Goal: Transaction & Acquisition: Purchase product/service

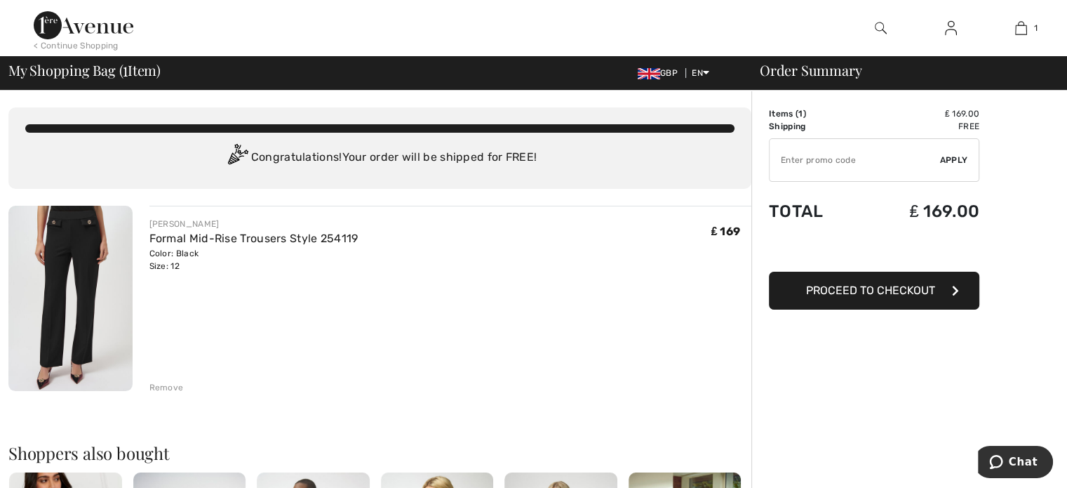
click at [73, 245] on img at bounding box center [70, 298] width 124 height 185
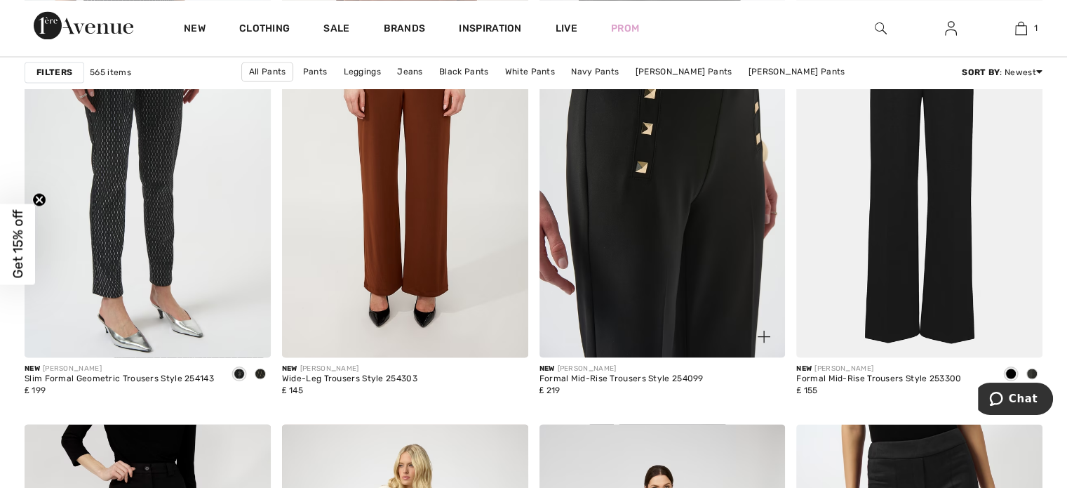
scroll to position [2595, 0]
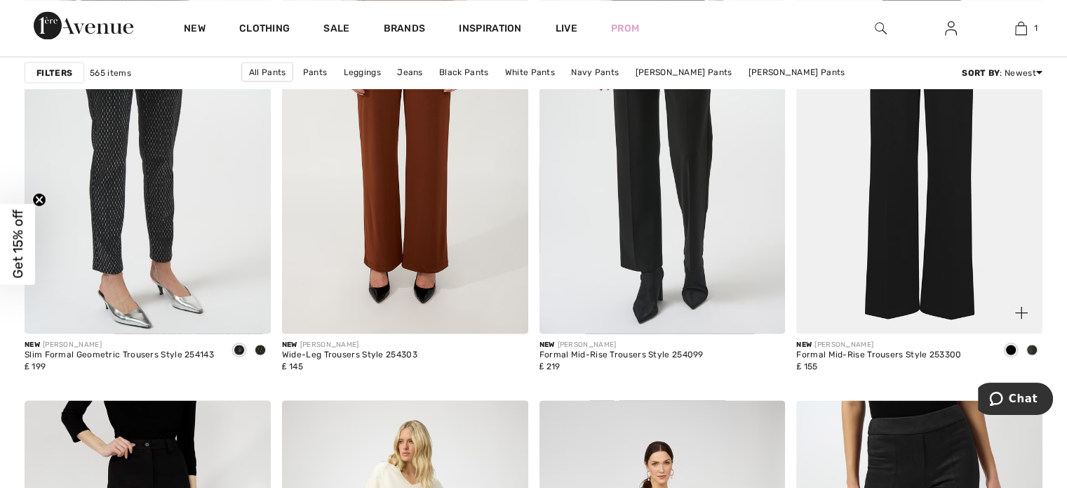
click at [891, 312] on img at bounding box center [919, 148] width 246 height 369
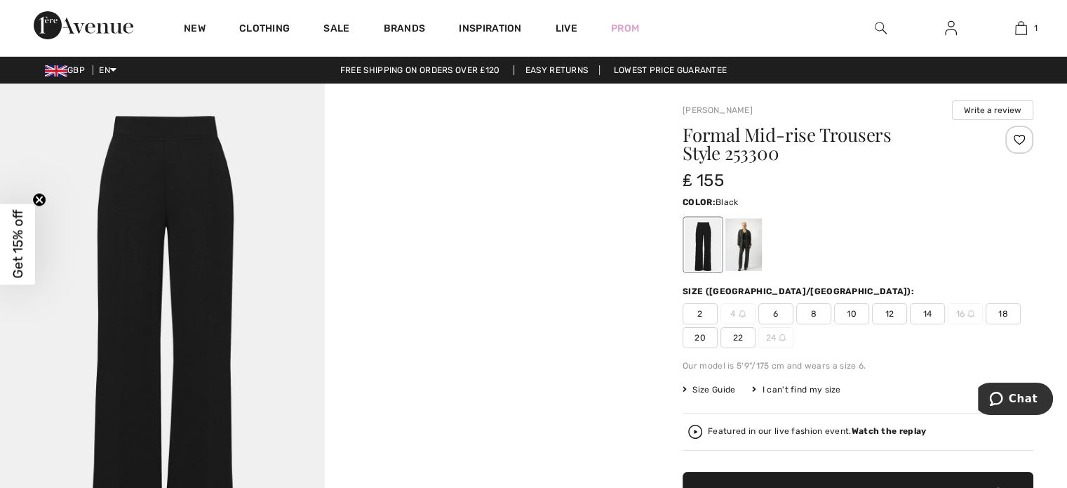
click at [887, 314] on span "12" at bounding box center [889, 313] width 35 height 21
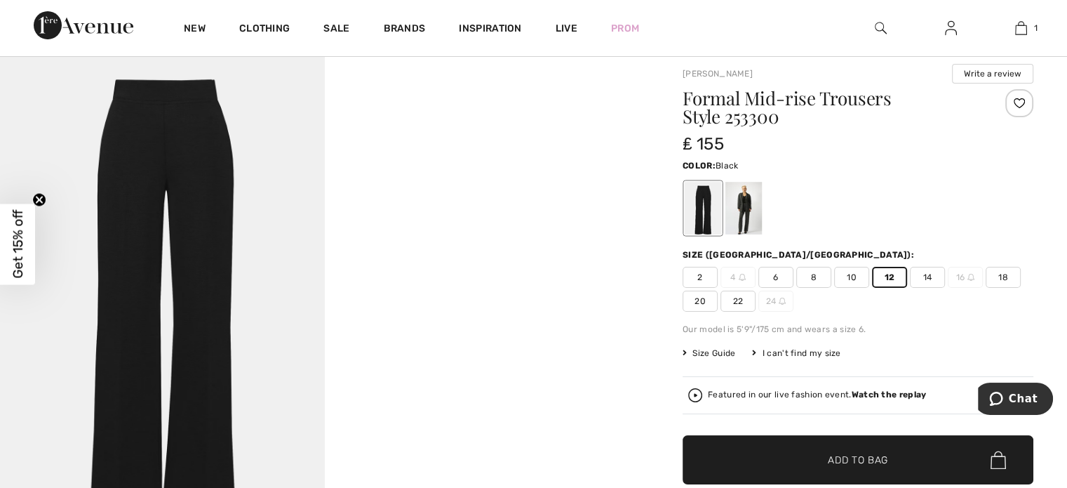
scroll to position [140, 0]
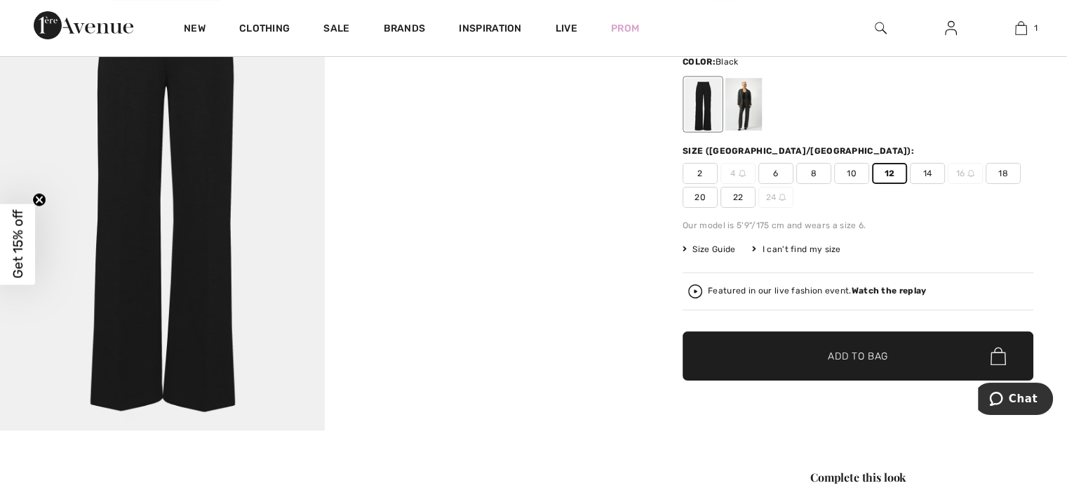
click at [860, 354] on span "Add to Bag" at bounding box center [858, 356] width 60 height 15
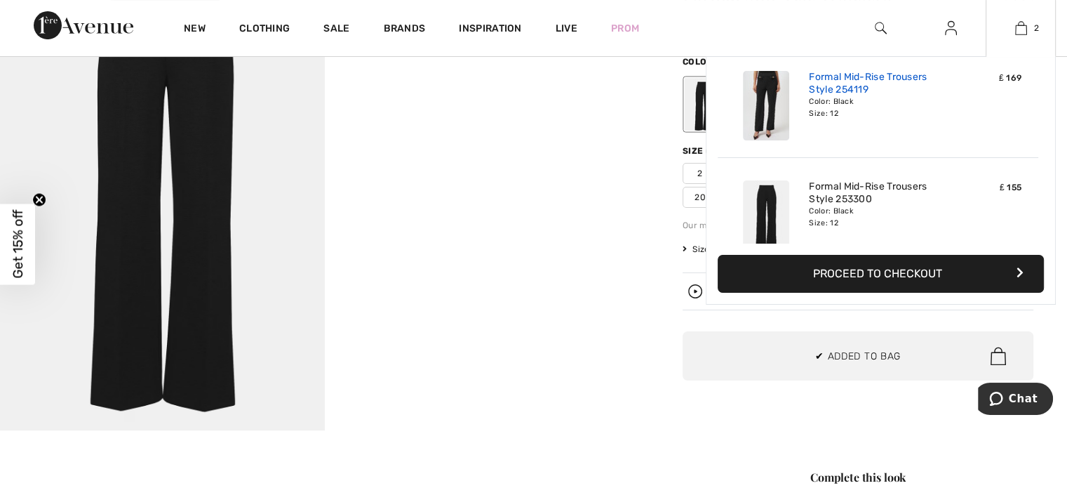
scroll to position [0, 0]
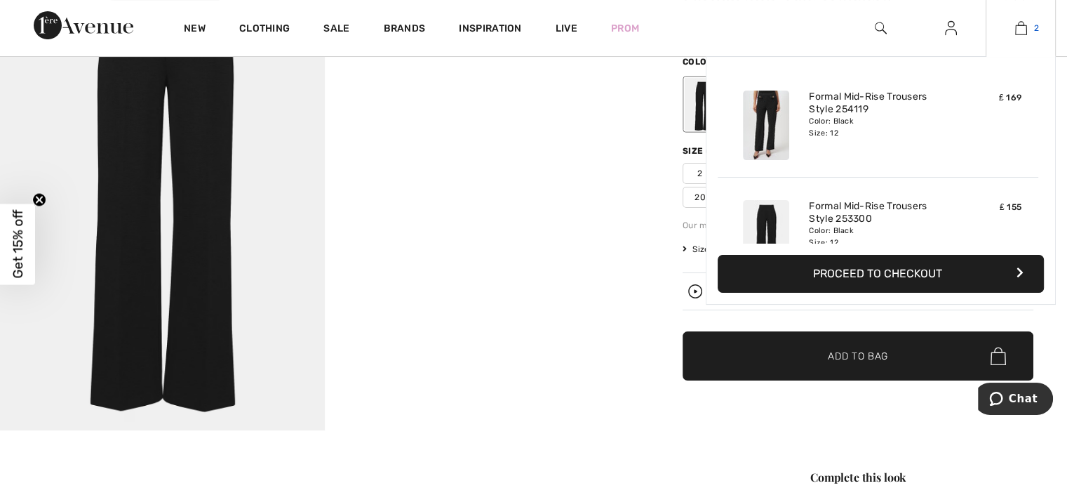
click at [1021, 23] on img at bounding box center [1021, 28] width 12 height 17
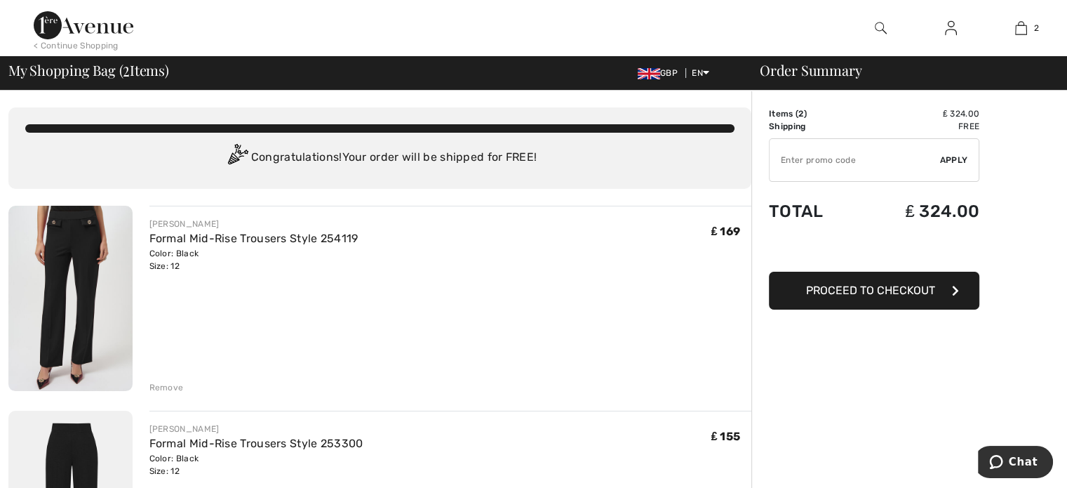
click at [164, 385] on div "Remove" at bounding box center [166, 387] width 34 height 13
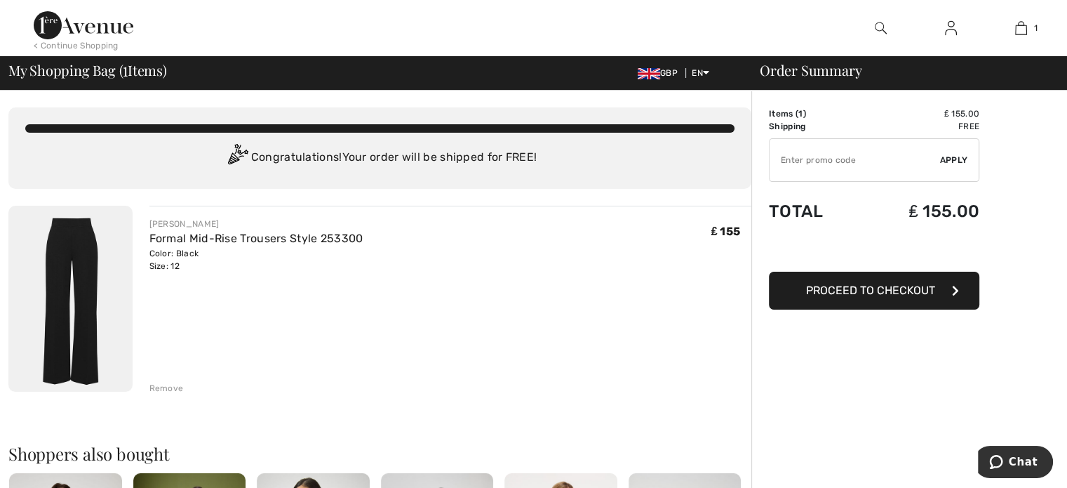
click at [869, 285] on span "Proceed to Checkout" at bounding box center [870, 289] width 129 height 13
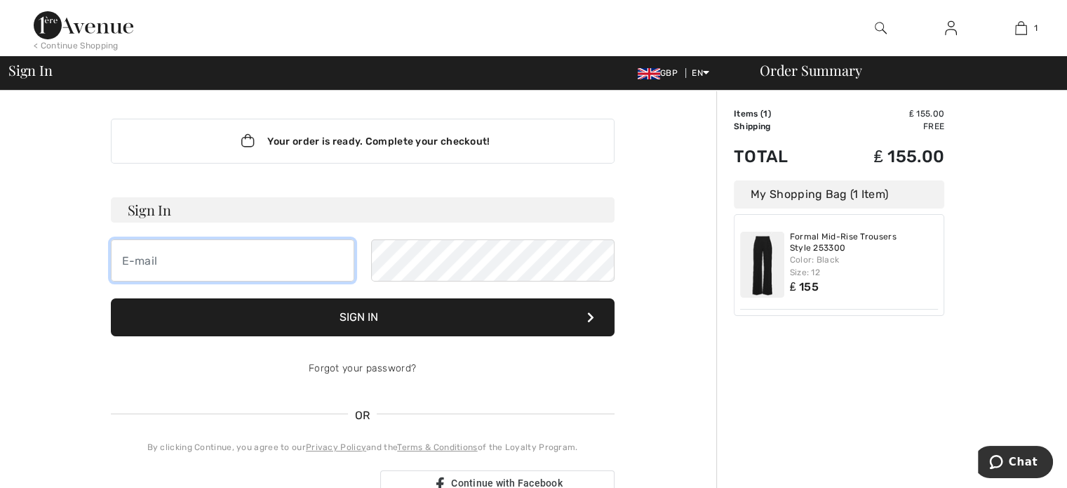
drag, startPoint x: 179, startPoint y: 253, endPoint x: 179, endPoint y: 260, distance: 7.7
click at [179, 260] on input "email" at bounding box center [232, 260] width 243 height 42
type input "[EMAIL_ADDRESS][DOMAIN_NAME]"
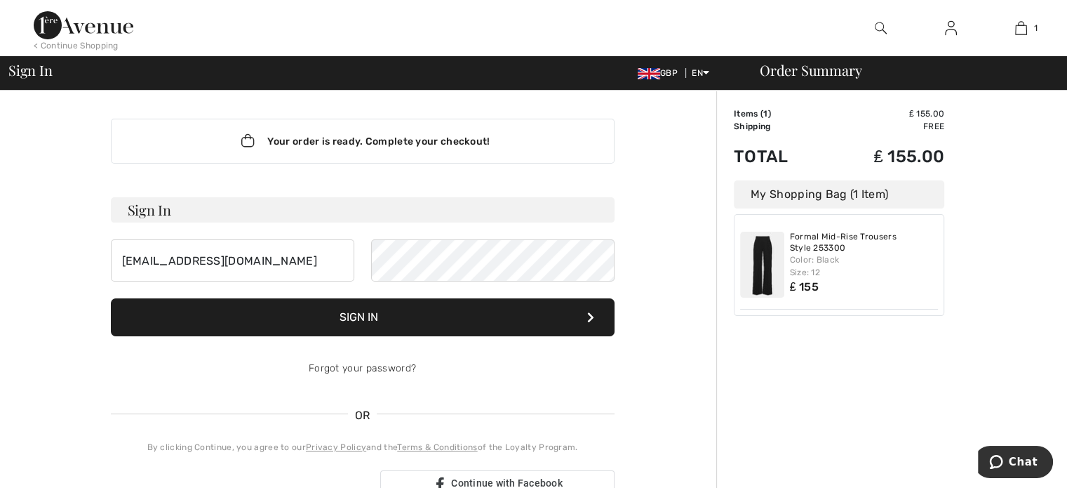
click at [384, 316] on button "Sign In" at bounding box center [363, 317] width 504 height 38
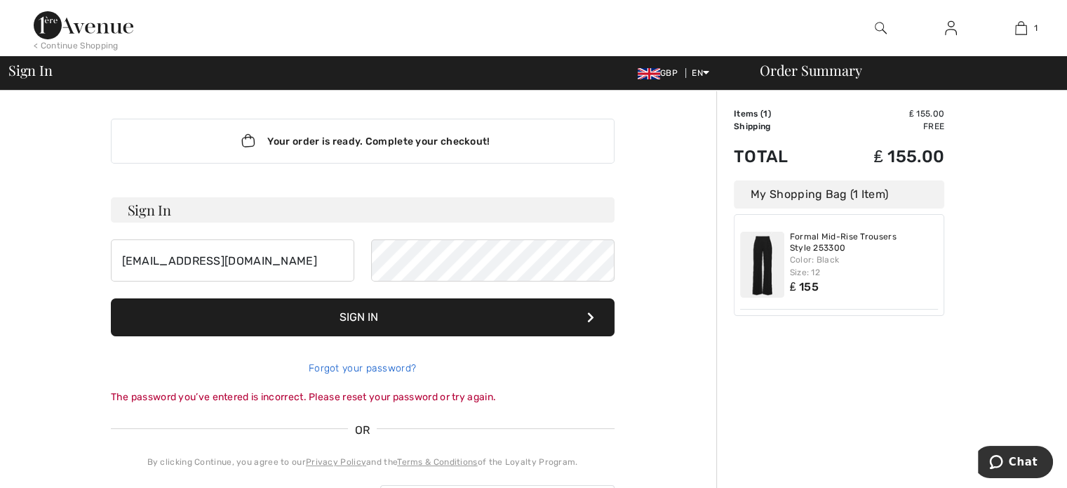
click at [370, 366] on link "Forgot your password?" at bounding box center [362, 368] width 107 height 12
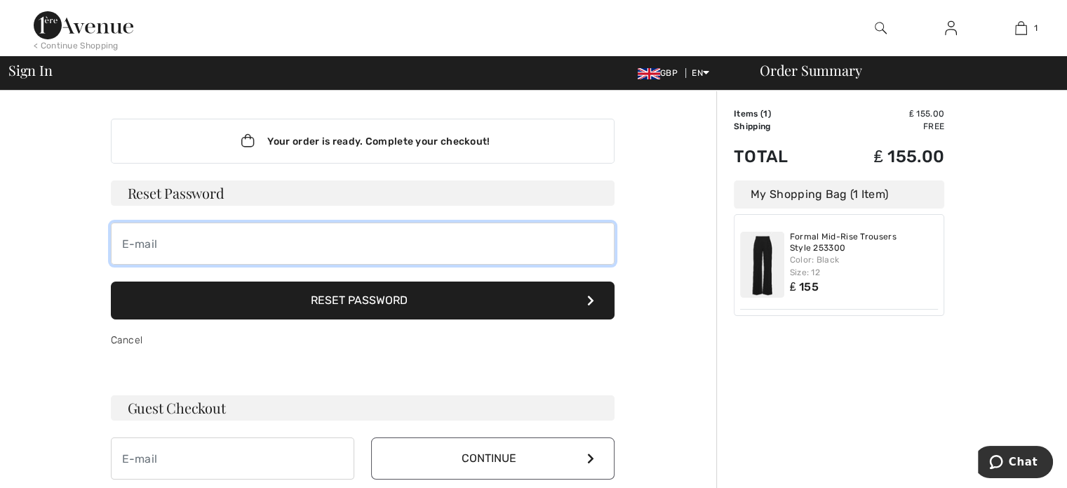
click at [177, 250] on input "email" at bounding box center [363, 243] width 504 height 42
type input "a_mason5@sky.com,"
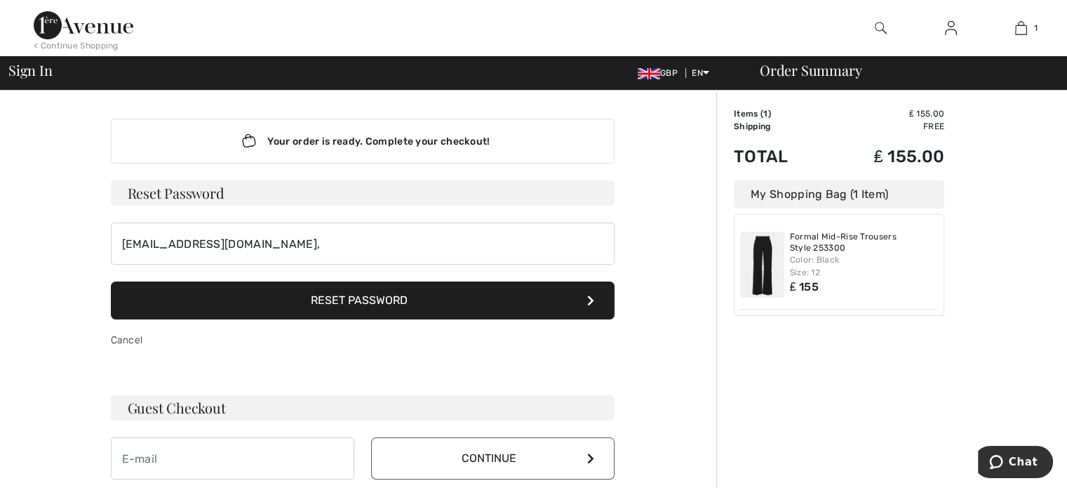
click at [340, 293] on button "Reset Password" at bounding box center [363, 300] width 504 height 38
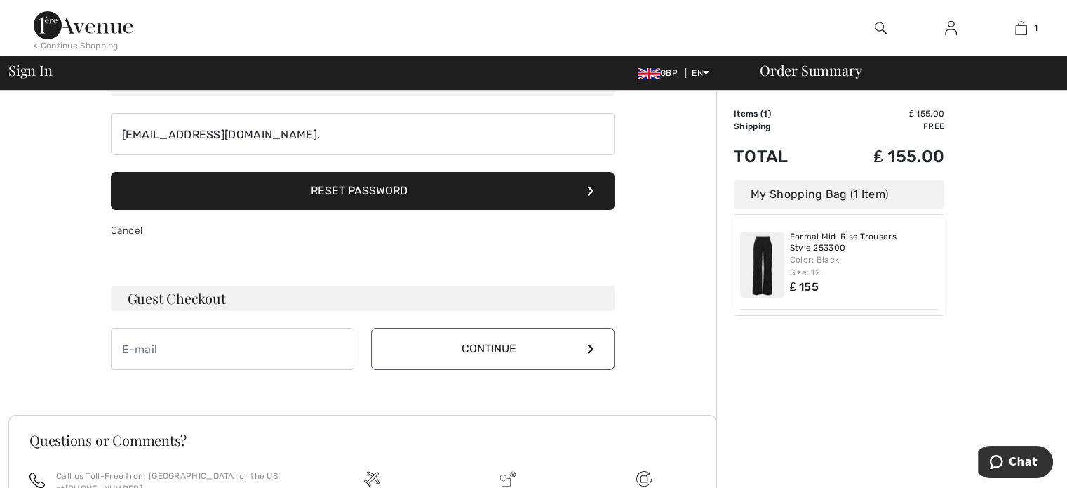
scroll to position [109, 0]
click at [363, 187] on button "Reset Password" at bounding box center [363, 191] width 504 height 38
click at [591, 187] on icon at bounding box center [590, 190] width 7 height 11
click at [143, 345] on input "email" at bounding box center [232, 349] width 243 height 42
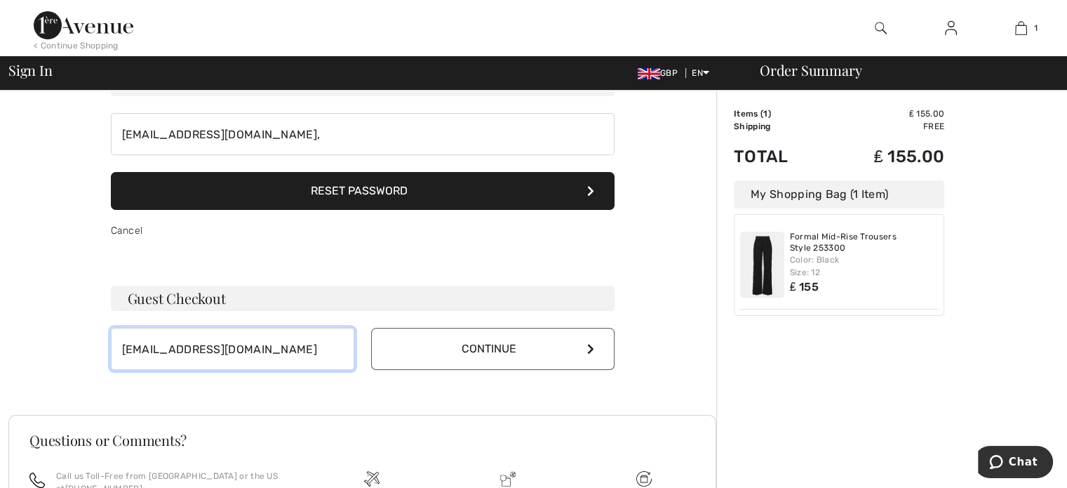
type input "[EMAIL_ADDRESS][DOMAIN_NAME]"
click at [594, 344] on button "Continue" at bounding box center [492, 349] width 243 height 42
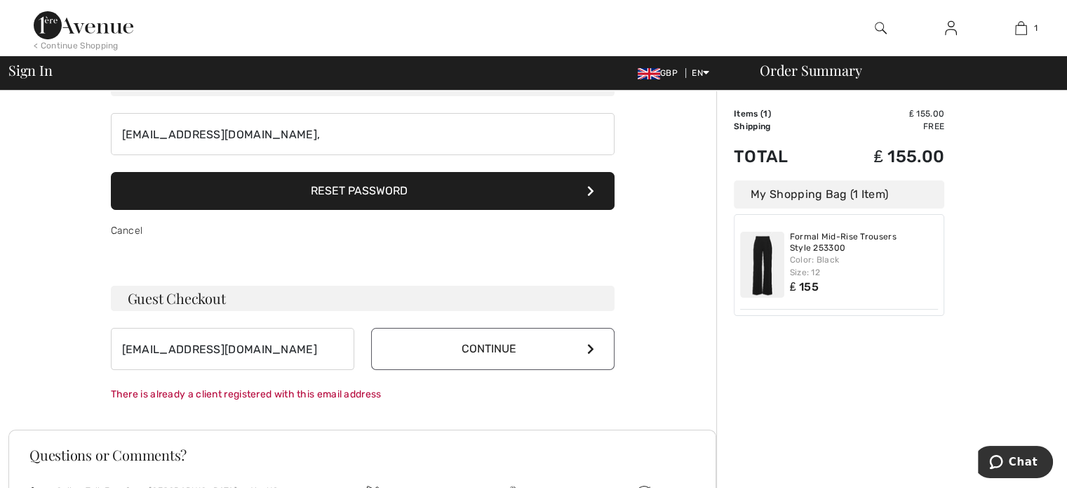
click at [507, 343] on button "Continue" at bounding box center [492, 349] width 243 height 42
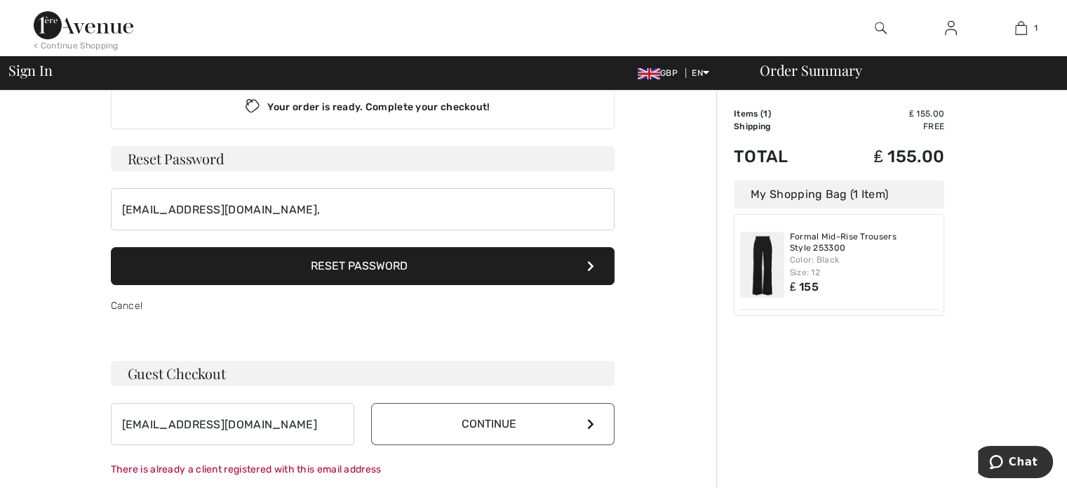
scroll to position [0, 0]
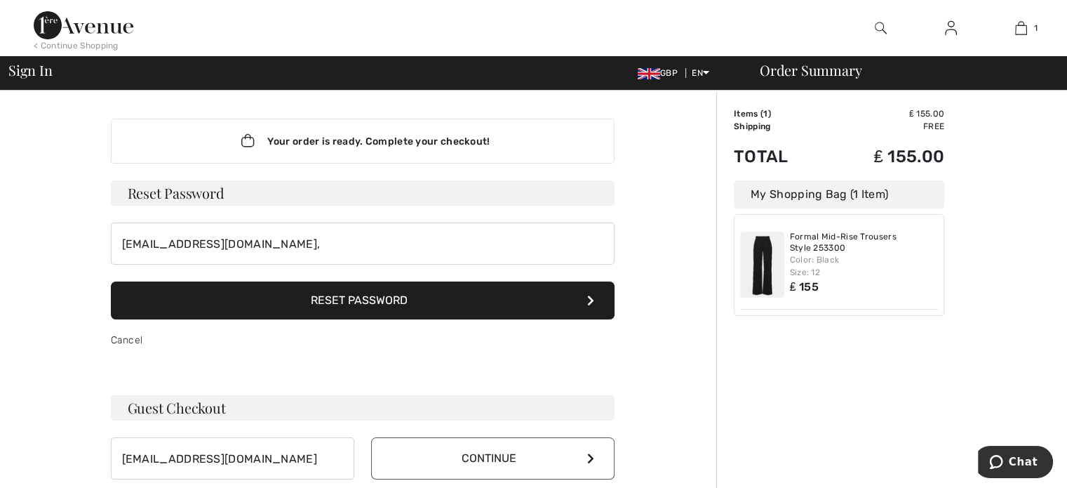
click at [365, 295] on button "Reset Password" at bounding box center [363, 300] width 504 height 38
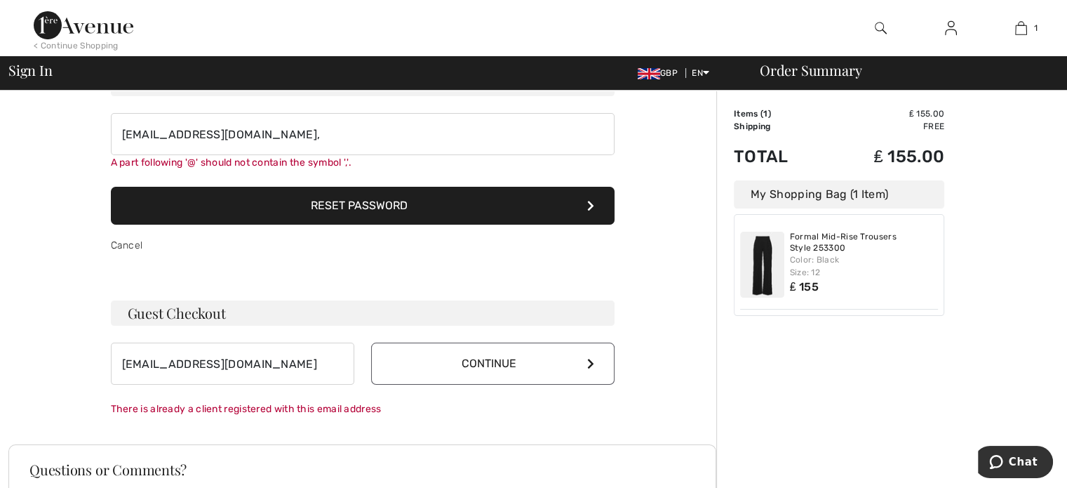
scroll to position [109, 0]
click at [588, 202] on icon at bounding box center [590, 205] width 7 height 11
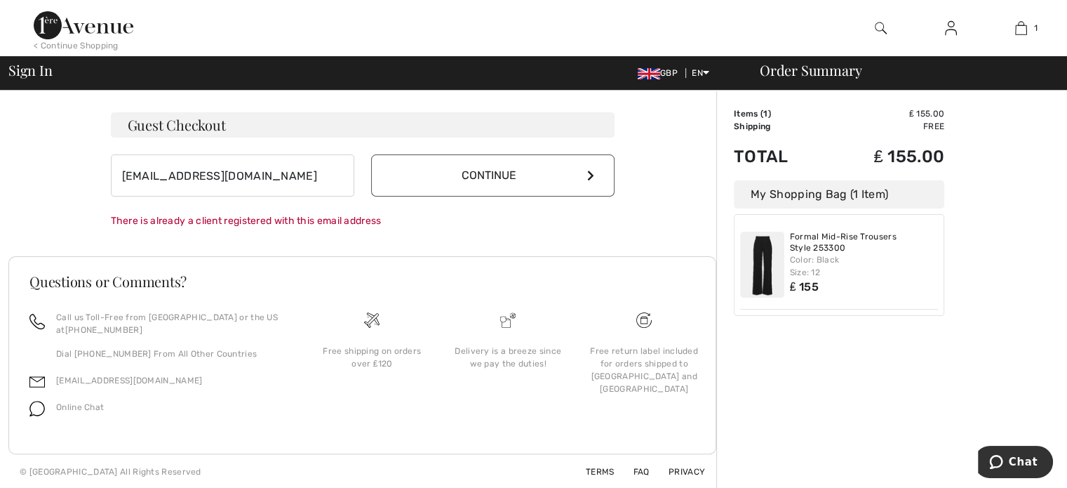
scroll to position [142, 0]
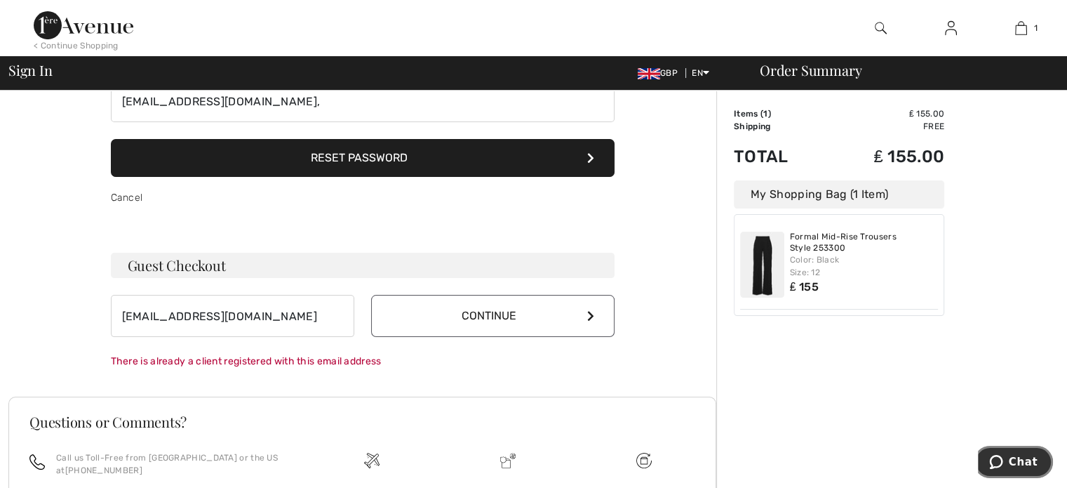
click at [1019, 462] on span "Chat" at bounding box center [1023, 461] width 29 height 13
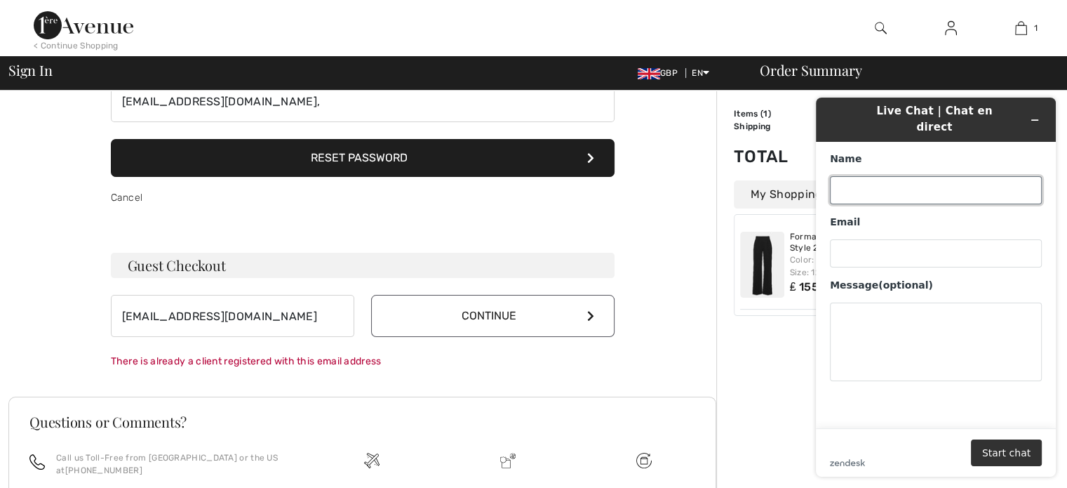
click at [899, 176] on input "Name" at bounding box center [936, 190] width 212 height 28
type input "[PERSON_NAME]"
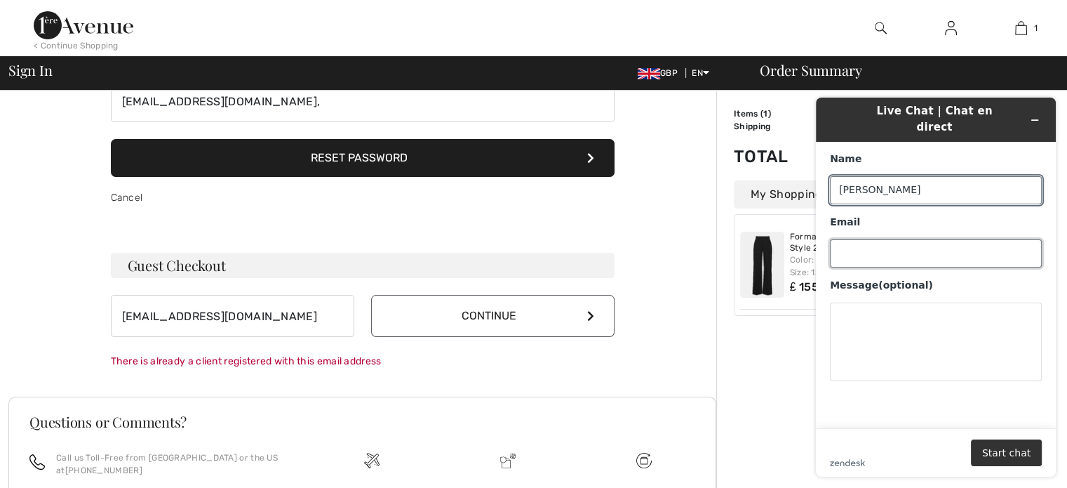
click at [857, 243] on input "Email" at bounding box center [936, 253] width 212 height 28
type input "[EMAIL_ADDRESS][DOMAIN_NAME]"
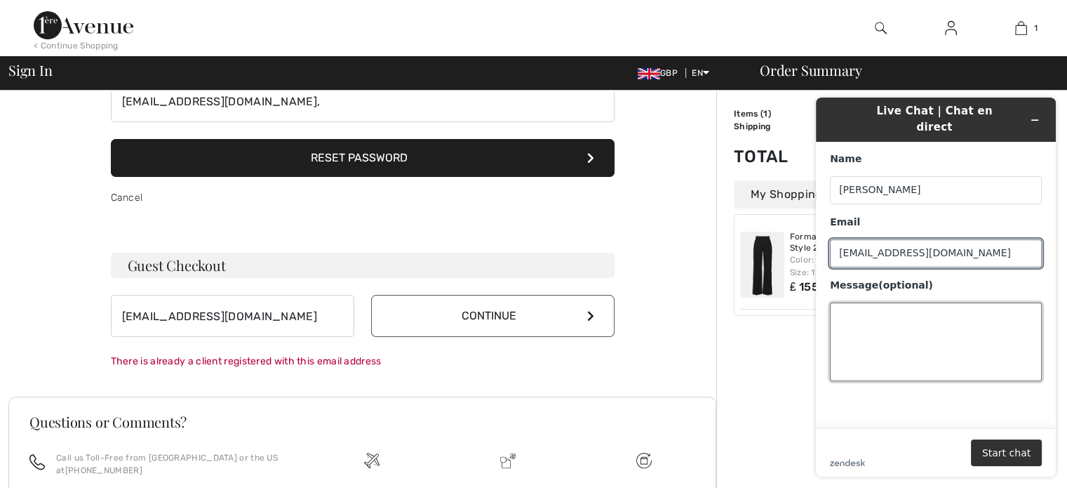
click at [854, 303] on textarea "Message (optional)" at bounding box center [936, 341] width 212 height 79
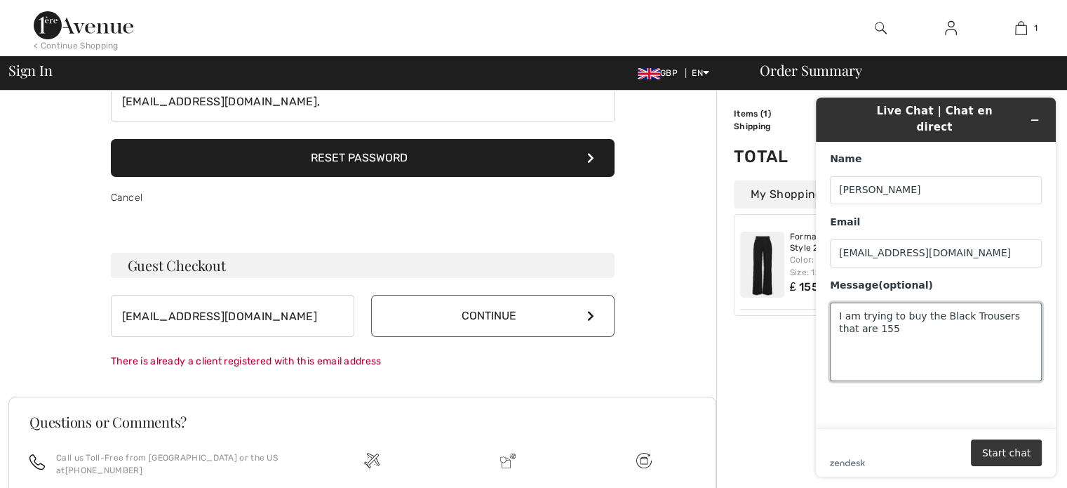
type textarea "I am trying to buy the Black Trousers that are 155"
click at [1011, 445] on button "Start chat" at bounding box center [1006, 452] width 71 height 27
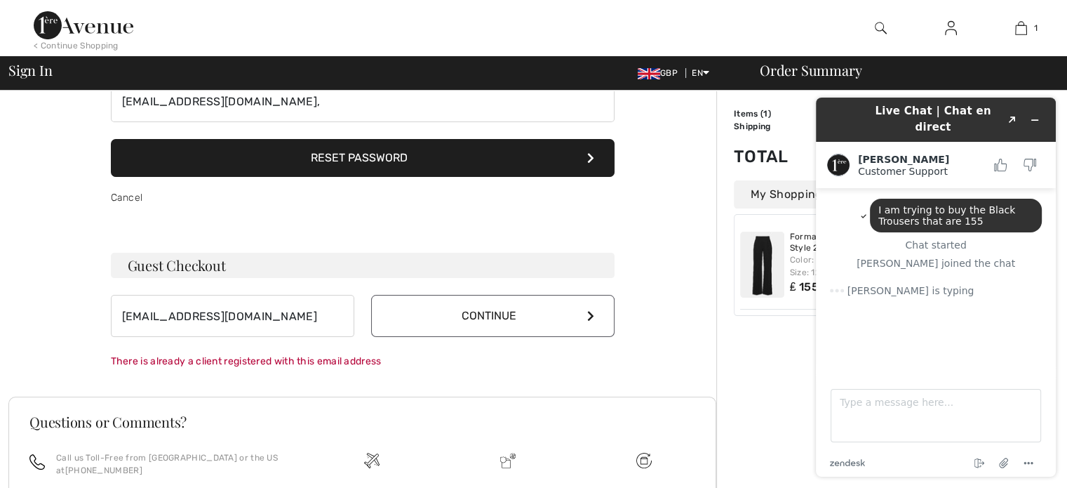
click at [482, 311] on button "Continue" at bounding box center [492, 316] width 243 height 42
click at [974, 208] on div "I am trying to buy the Black Trousers that are 155" at bounding box center [956, 216] width 172 height 34
click at [950, 25] on img at bounding box center [951, 28] width 12 height 17
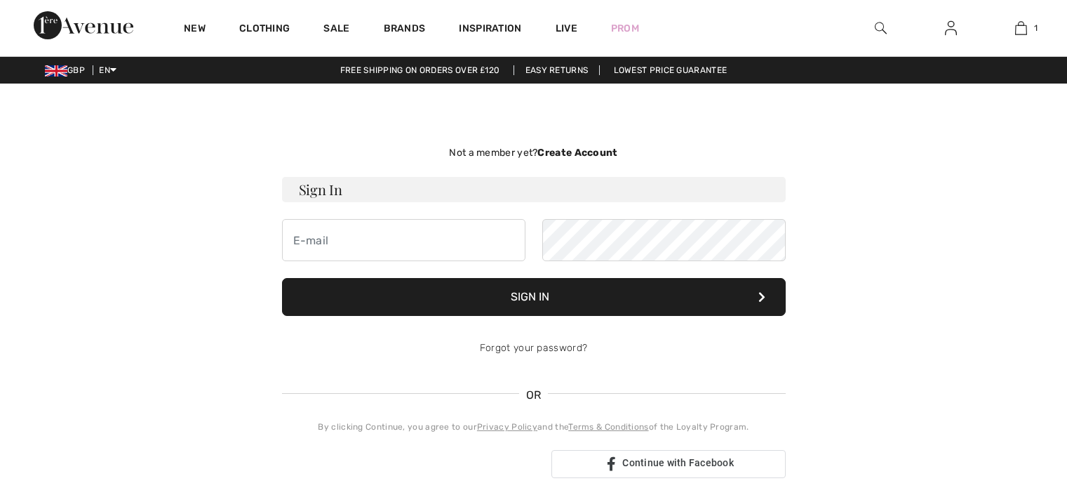
checkbox input "true"
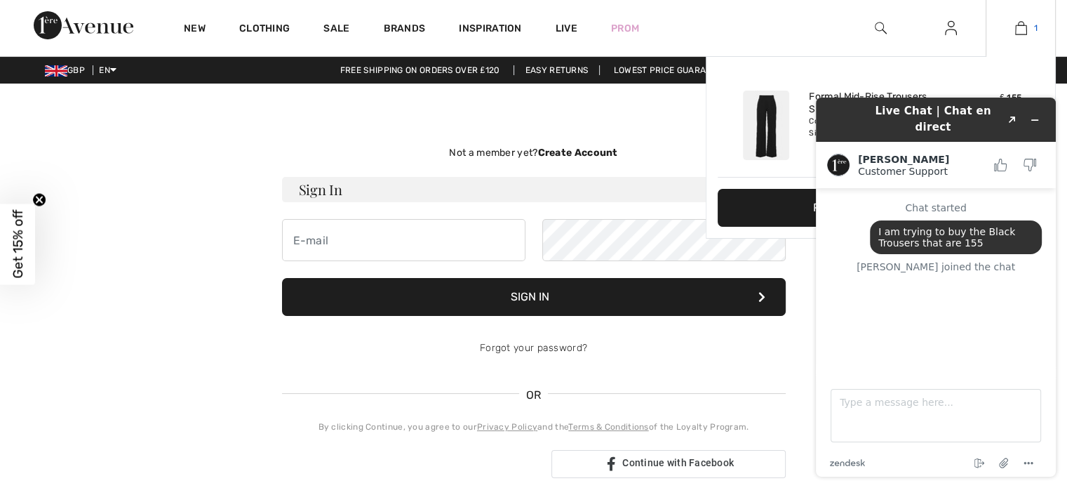
click at [1023, 30] on img at bounding box center [1021, 28] width 12 height 17
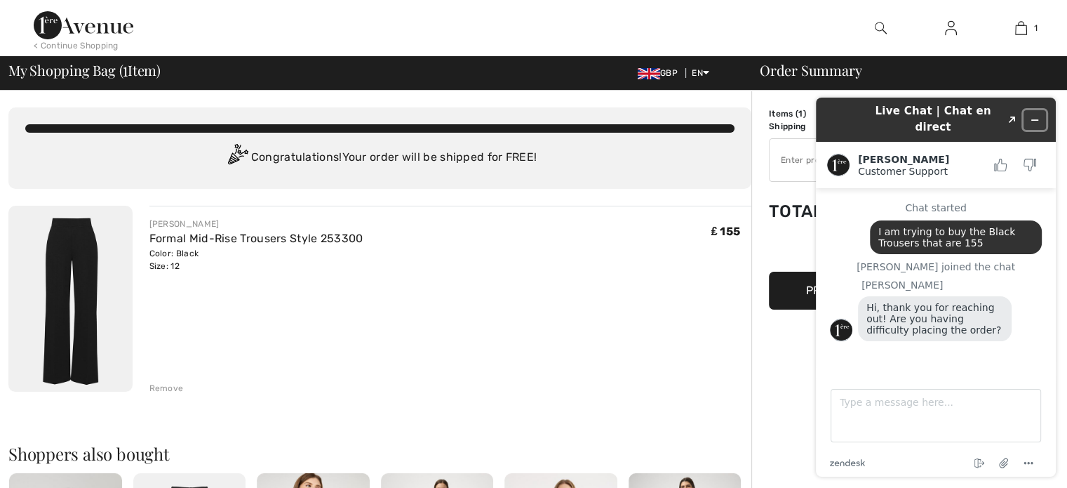
click at [1035, 115] on icon "Minimize widget" at bounding box center [1035, 120] width 10 height 10
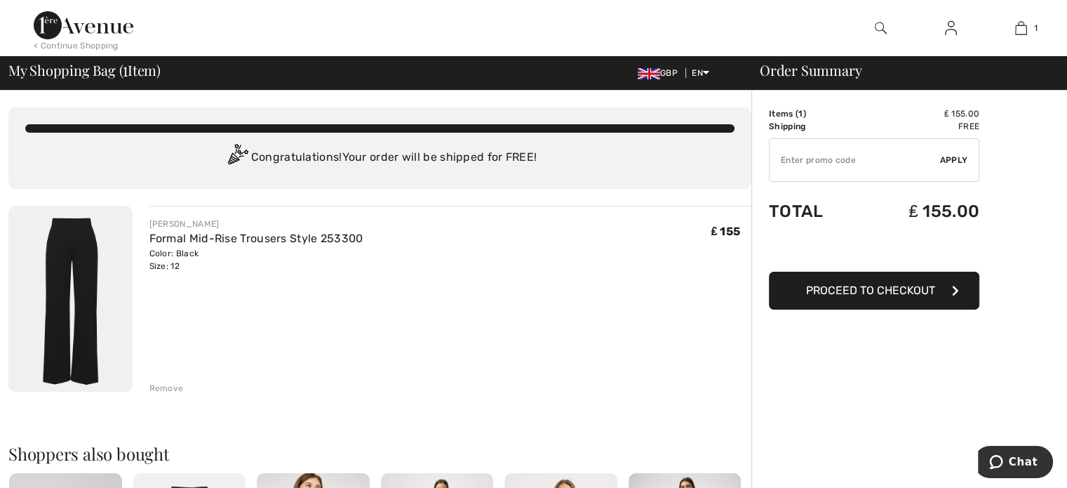
click at [887, 291] on span "Proceed to Checkout" at bounding box center [870, 289] width 129 height 13
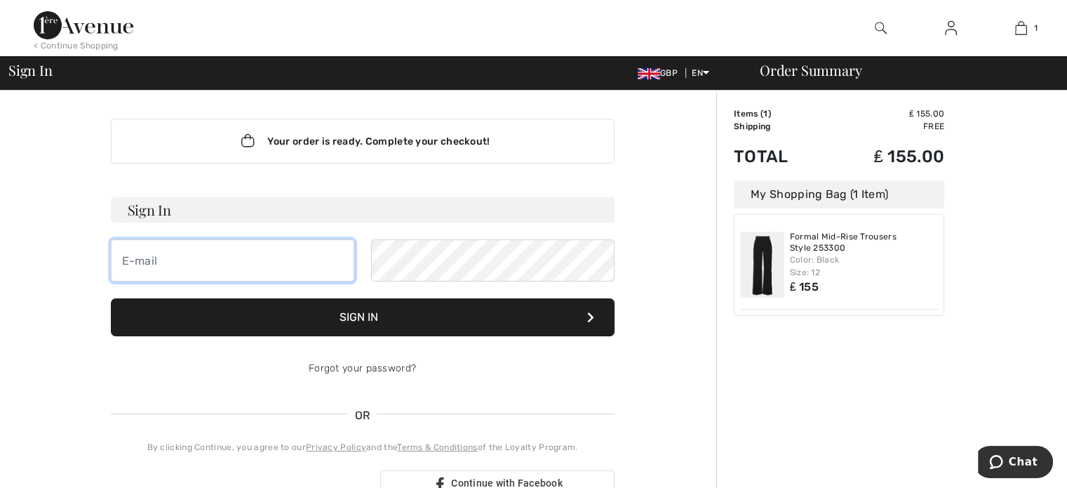
click at [145, 259] on input "email" at bounding box center [232, 260] width 243 height 42
type input "[EMAIL_ADDRESS][DOMAIN_NAME]"
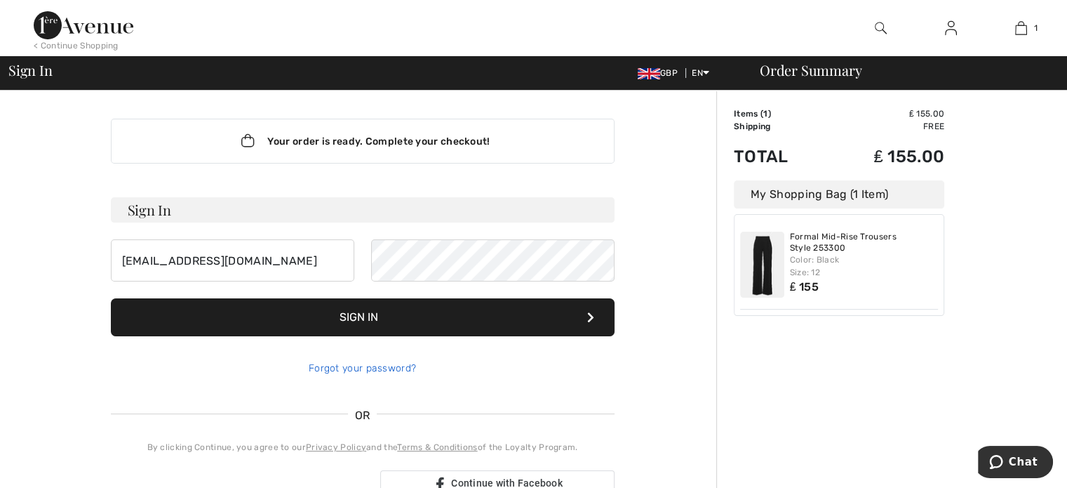
click at [379, 365] on link "Forgot your password?" at bounding box center [362, 368] width 107 height 12
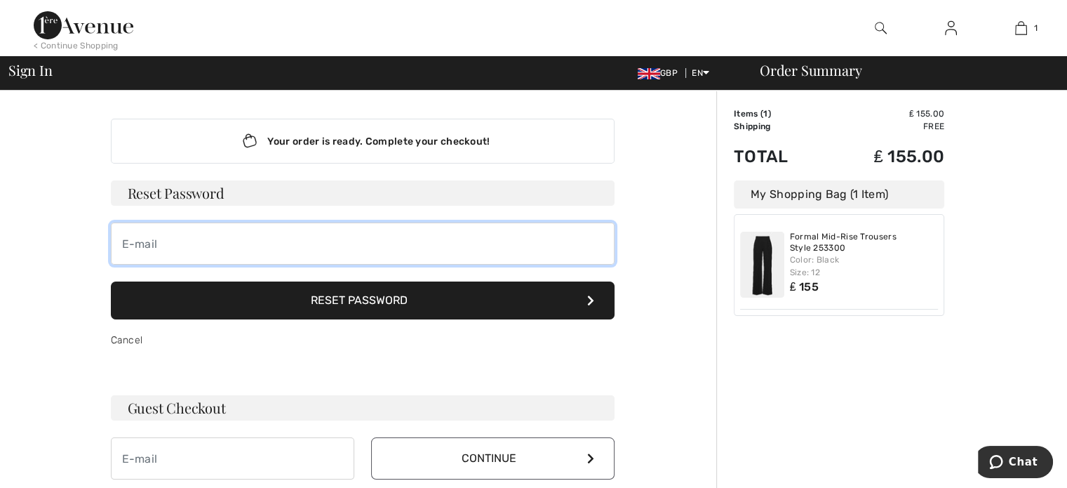
click at [172, 250] on input "email" at bounding box center [363, 243] width 504 height 42
type input "a_mason5@sky.com"
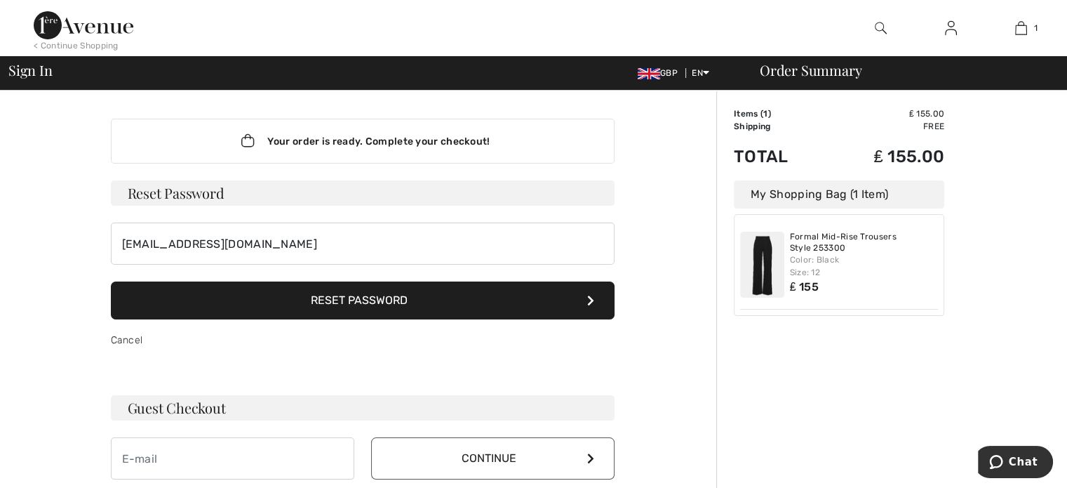
click at [329, 295] on button "Reset Password" at bounding box center [363, 300] width 504 height 38
click at [249, 184] on h3 "Reset Password" at bounding box center [363, 192] width 504 height 25
click at [391, 142] on div "Your order is ready. Complete your checkout!" at bounding box center [363, 141] width 504 height 45
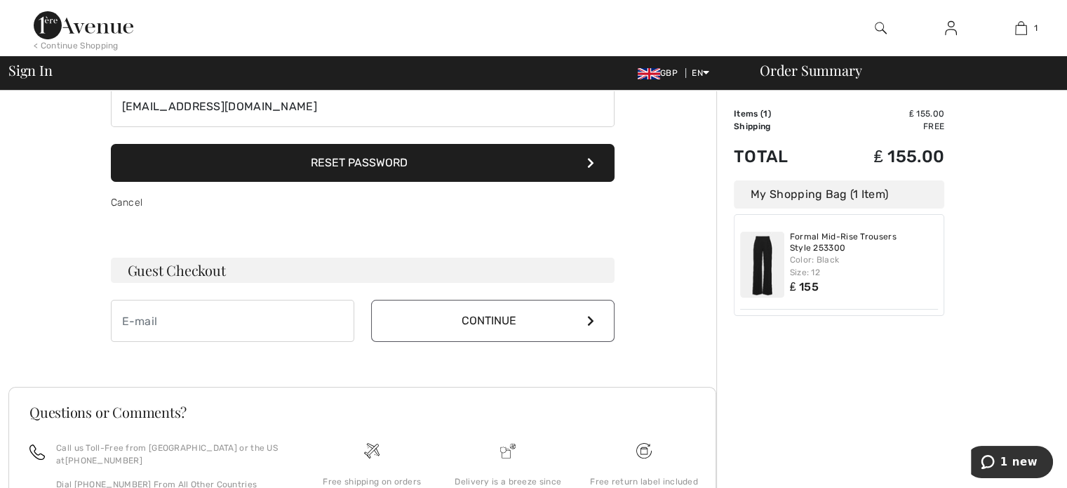
scroll to position [140, 0]
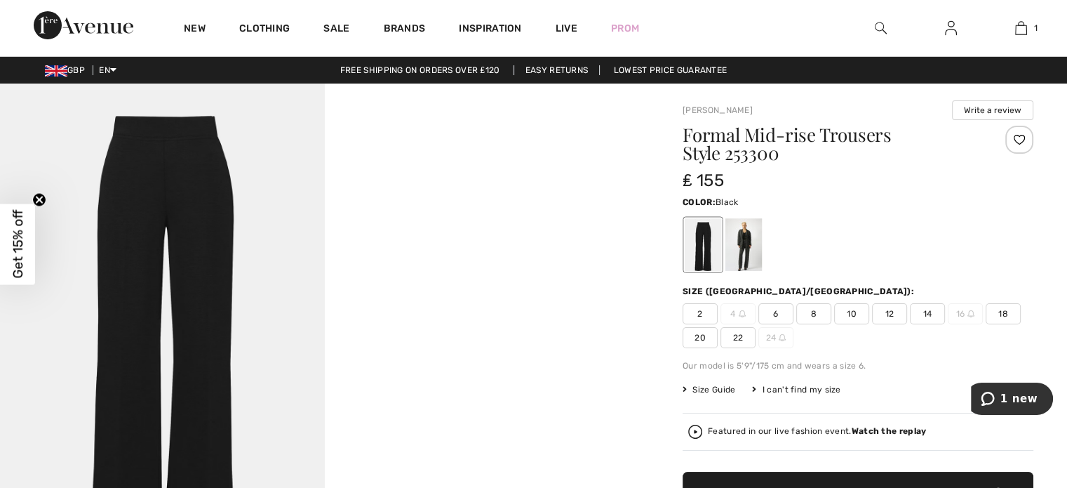
click at [887, 314] on span "12" at bounding box center [889, 313] width 35 height 21
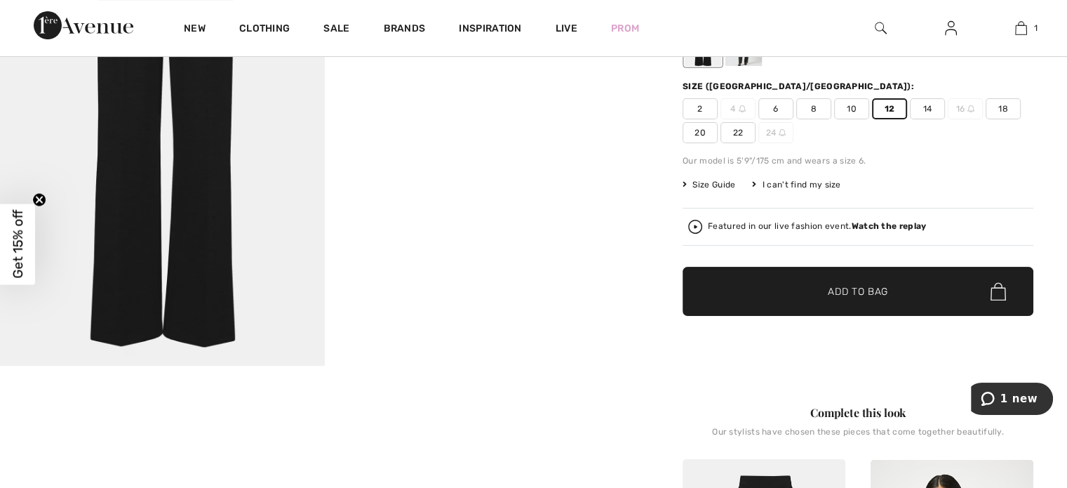
scroll to position [210, 0]
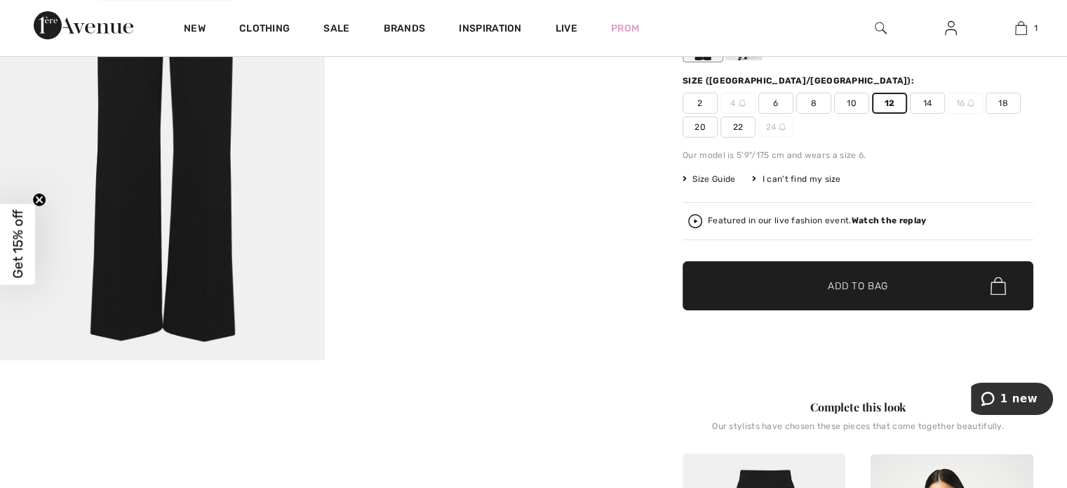
click at [890, 287] on span "✔ Added to Bag Add to Bag" at bounding box center [858, 285] width 351 height 49
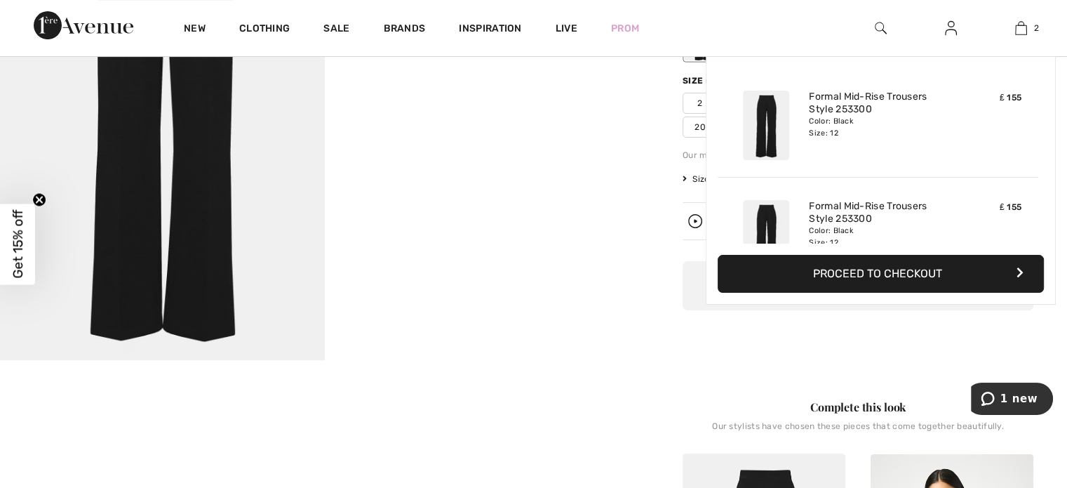
scroll to position [43, 0]
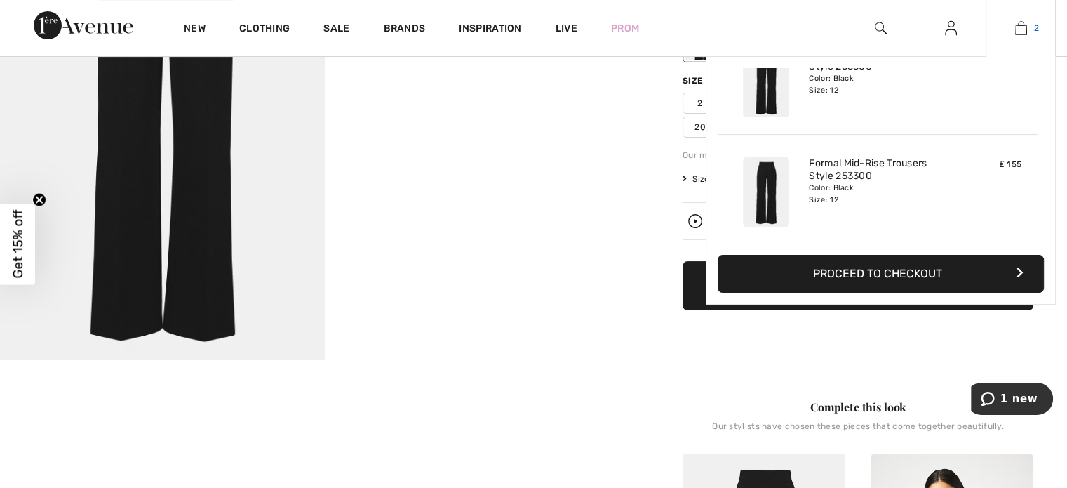
click at [1021, 29] on img at bounding box center [1021, 28] width 12 height 17
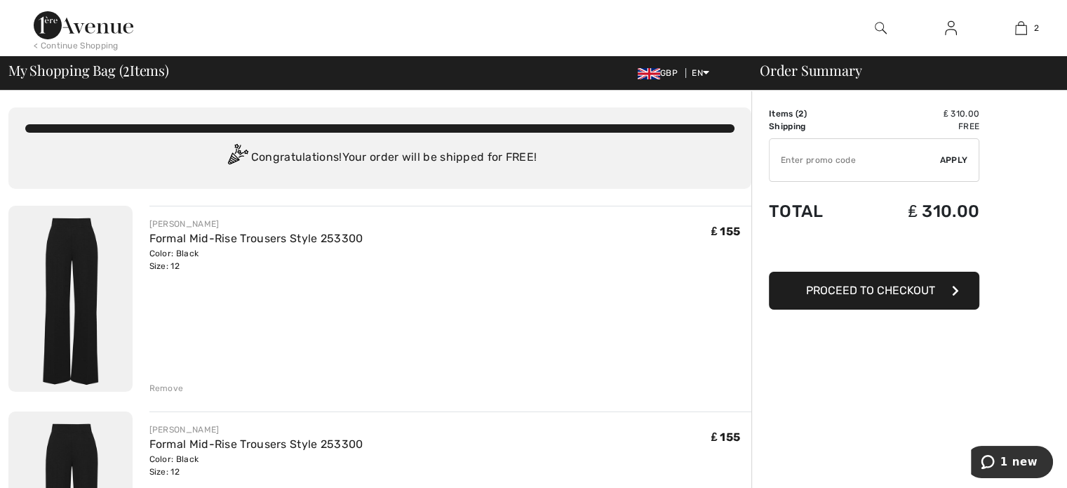
click at [171, 385] on div "Remove" at bounding box center [166, 388] width 34 height 13
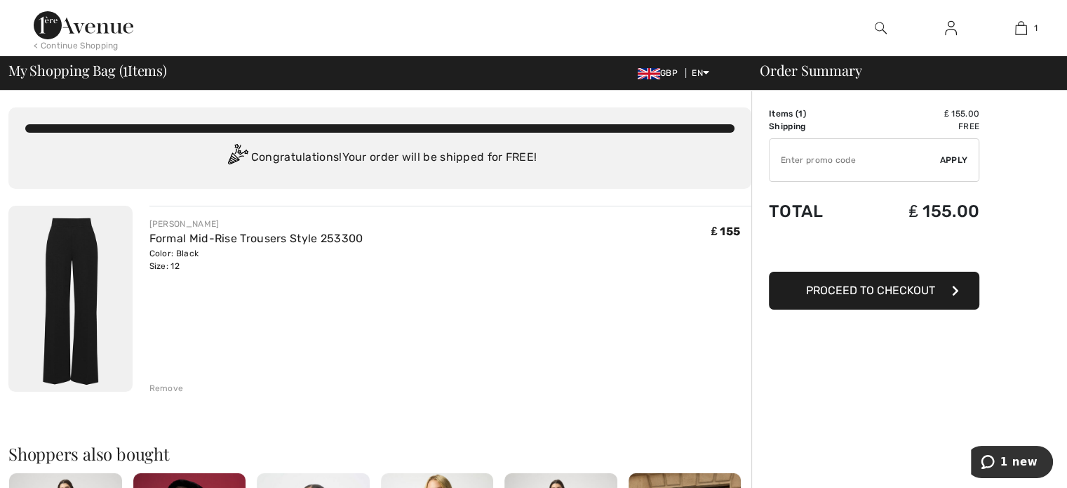
click at [882, 288] on span "Proceed to Checkout" at bounding box center [870, 289] width 129 height 13
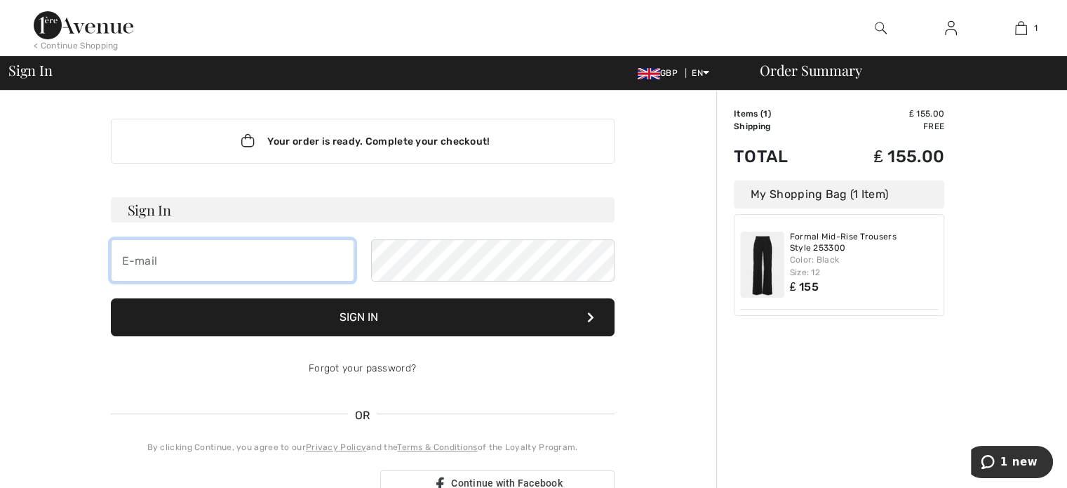
click at [149, 261] on input "email" at bounding box center [232, 260] width 243 height 42
type input "[EMAIL_ADDRESS][DOMAIN_NAME]"
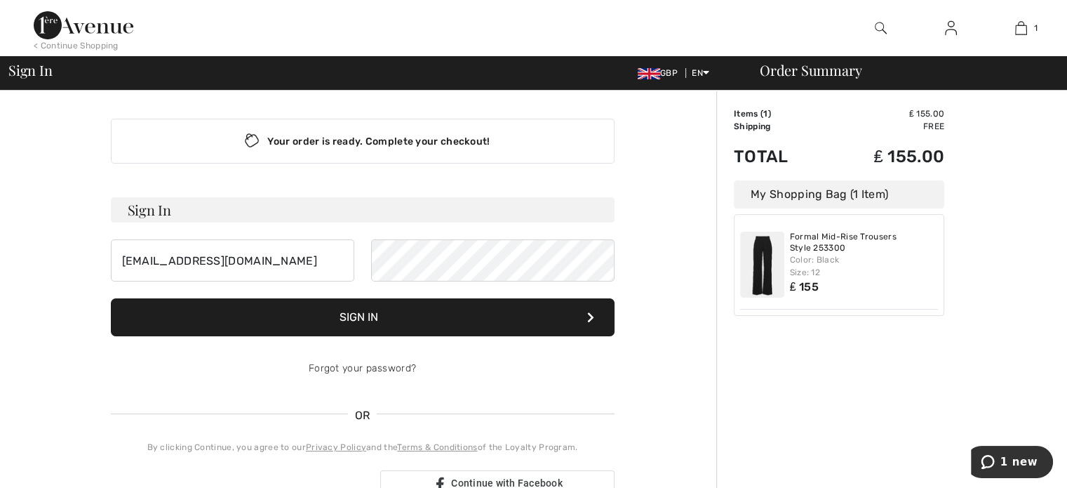
click at [358, 316] on button "Sign In" at bounding box center [363, 317] width 504 height 38
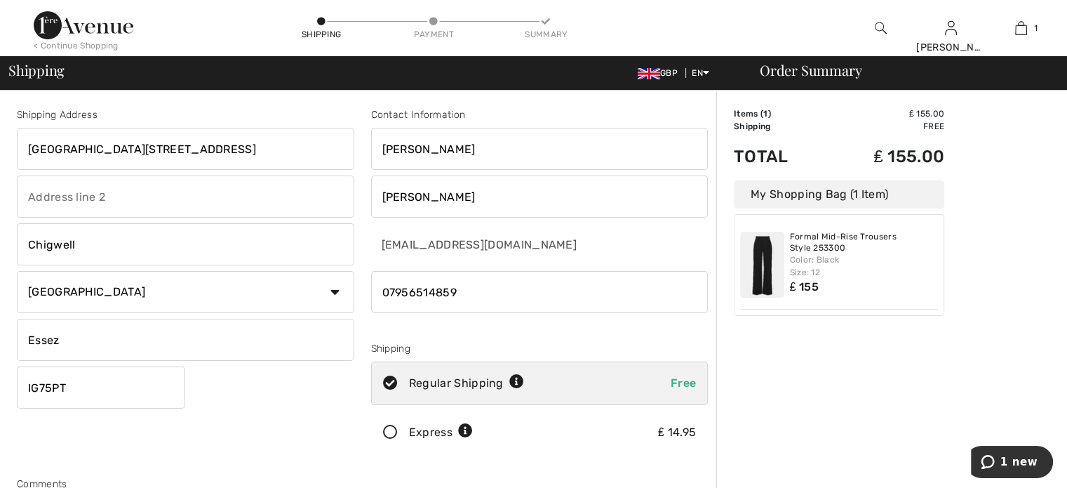
click at [63, 339] on input "Essez" at bounding box center [185, 339] width 337 height 42
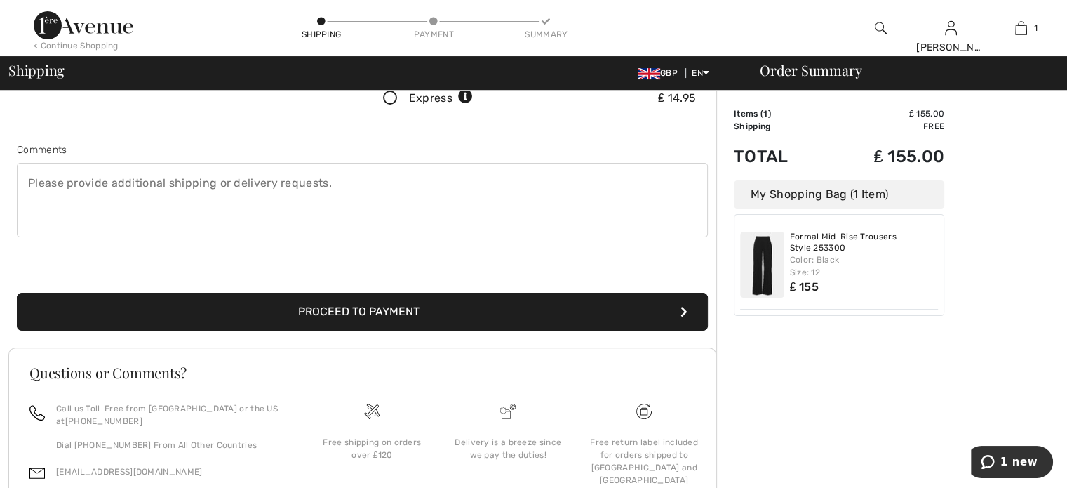
scroll to position [351, 0]
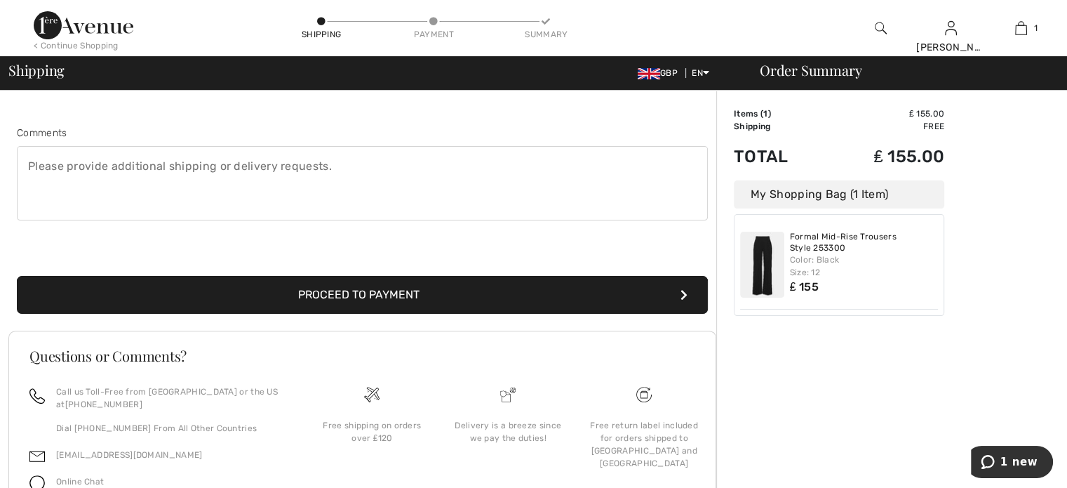
type input "Essex"
click at [356, 289] on button "Proceed to Payment" at bounding box center [362, 295] width 691 height 38
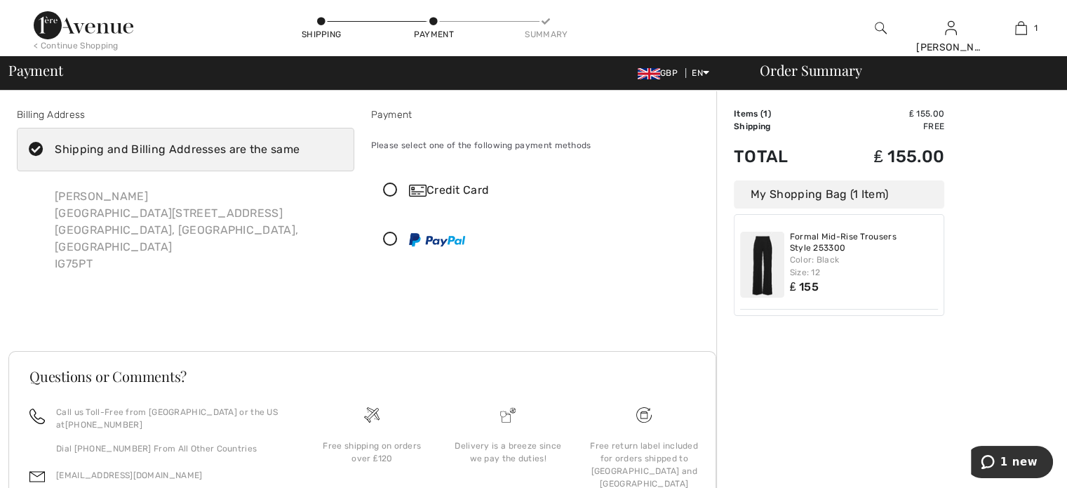
click at [391, 184] on icon at bounding box center [390, 190] width 37 height 15
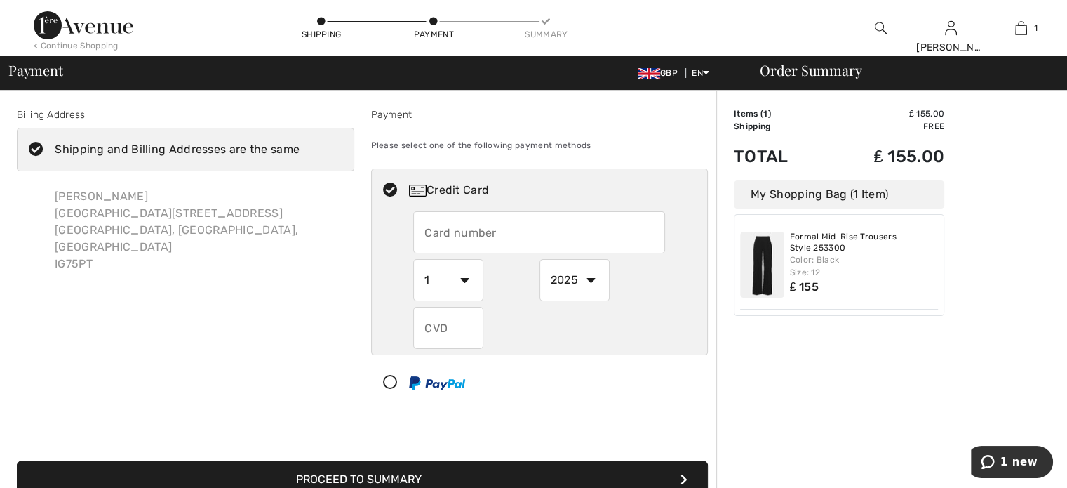
click at [499, 231] on input "text" at bounding box center [539, 232] width 252 height 42
type input "[CREDIT_CARD_NUMBER]"
click at [466, 277] on select "1 2 3 4 5 6 7 8 9 10 11 12" at bounding box center [448, 280] width 70 height 42
select select "7"
click at [413, 259] on select "1 2 3 4 5 6 7 8 9 10 11 12" at bounding box center [448, 280] width 70 height 42
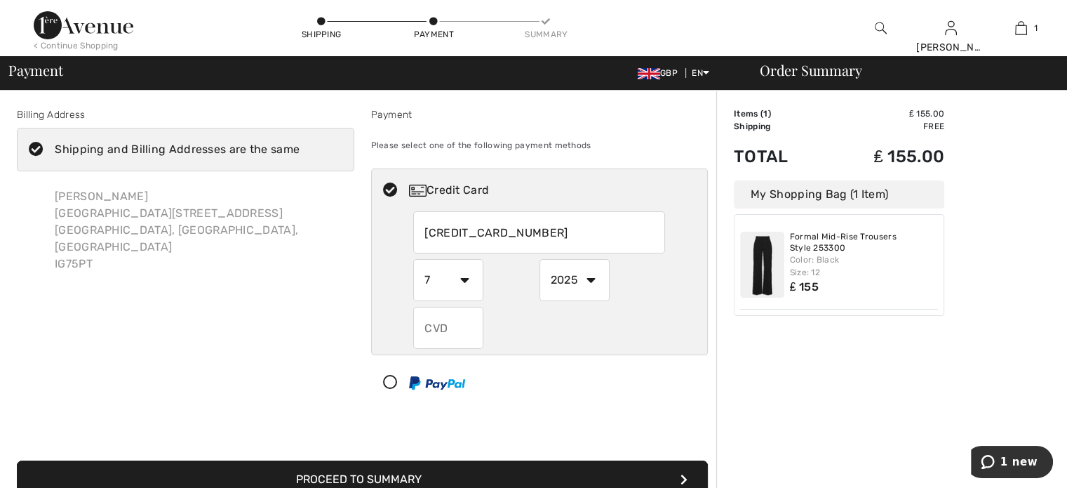
click at [589, 276] on select "2025 2026 2027 2028 2029 2030 2031 2032 2033 2034 2035" at bounding box center [574, 280] width 70 height 42
select select "2029"
click at [539, 259] on select "2025 2026 2027 2028 2029 2030 2031 2032 2033 2034 2035" at bounding box center [574, 280] width 70 height 42
click at [448, 322] on input "text" at bounding box center [448, 328] width 70 height 42
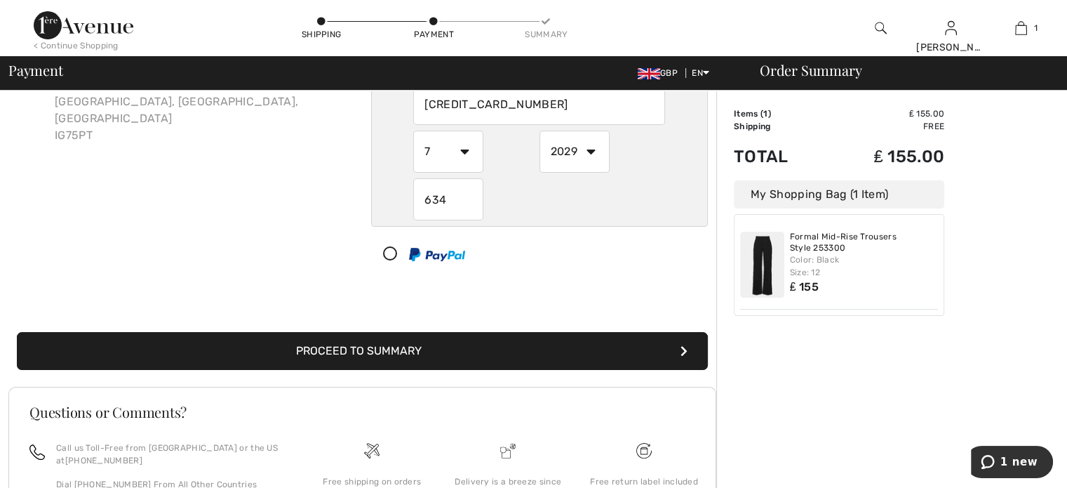
scroll to position [140, 0]
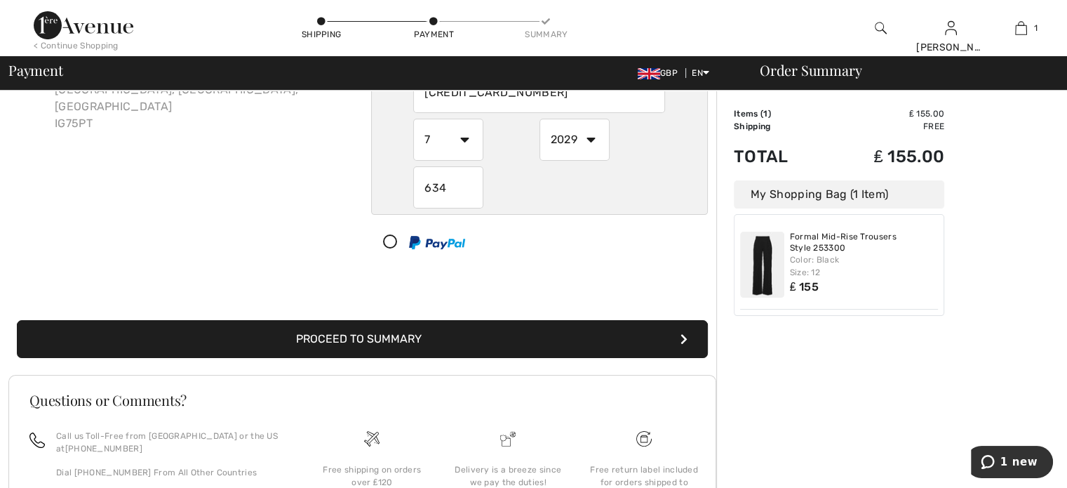
type input "634"
click at [389, 335] on button "Proceed to Summary" at bounding box center [362, 339] width 691 height 38
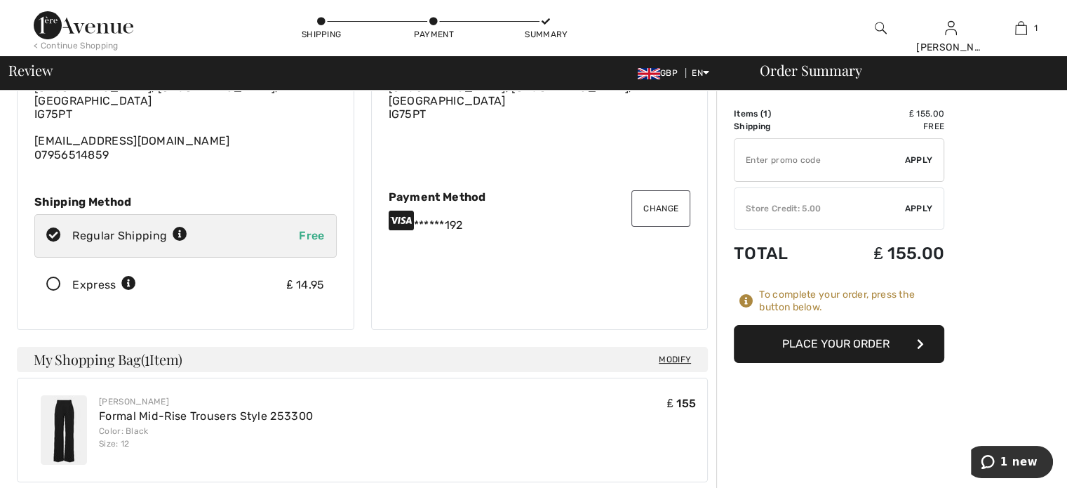
scroll to position [140, 0]
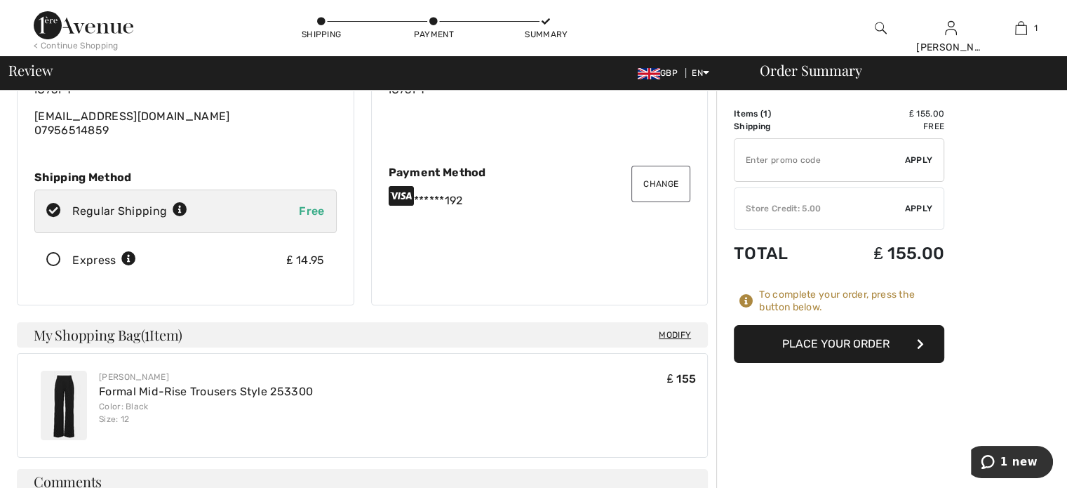
click at [842, 337] on button "Place Your Order" at bounding box center [839, 344] width 210 height 38
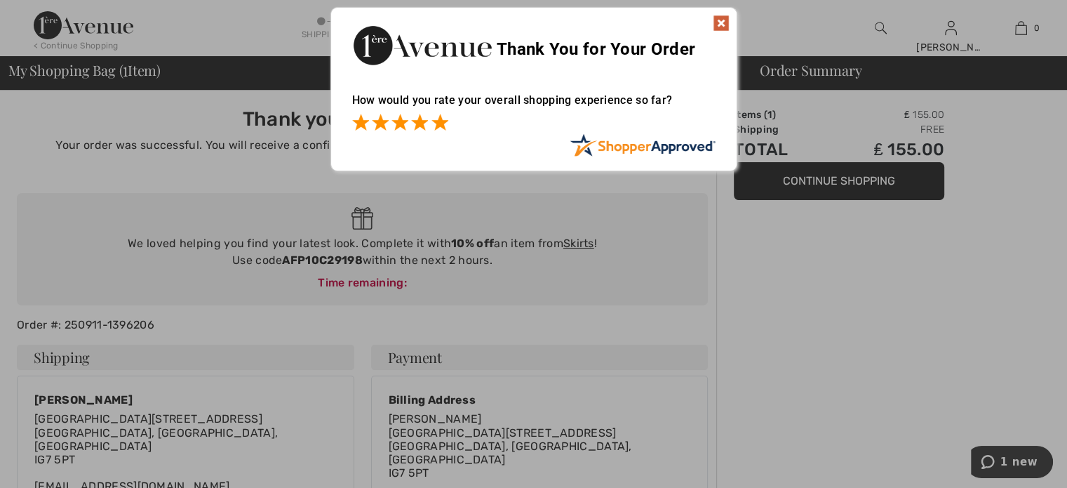
click at [444, 120] on span at bounding box center [439, 122] width 17 height 17
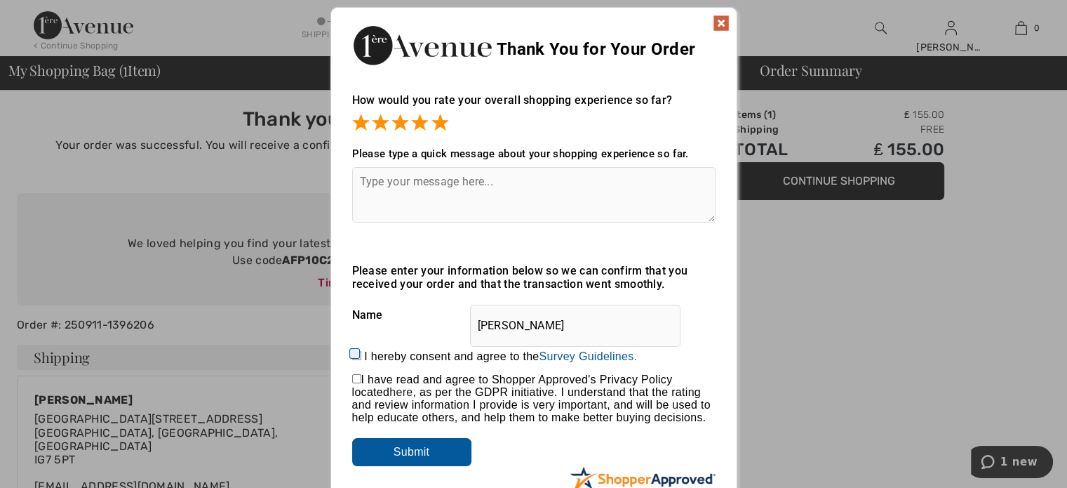
click at [354, 351] on input "I hereby consent and agree to the By submitting a review, you grant permission …" at bounding box center [356, 355] width 9 height 9
checkbox input "true"
click at [398, 450] on input "Submit" at bounding box center [411, 452] width 119 height 28
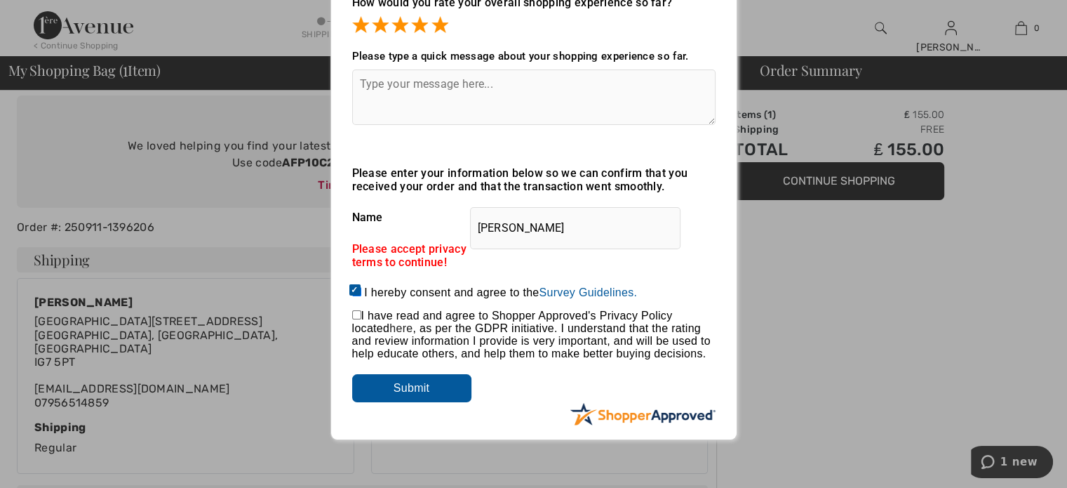
scroll to position [140, 0]
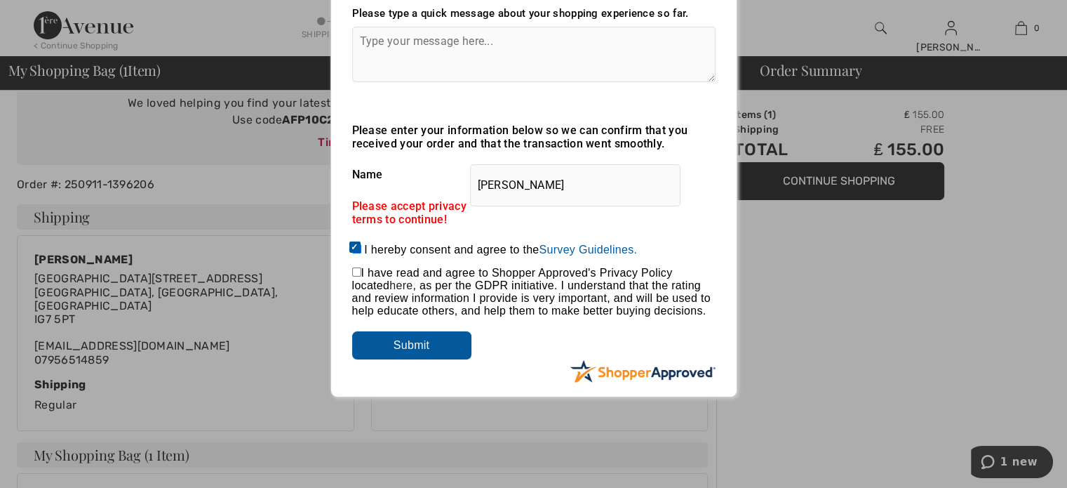
click at [419, 347] on input "Submit" at bounding box center [411, 345] width 119 height 28
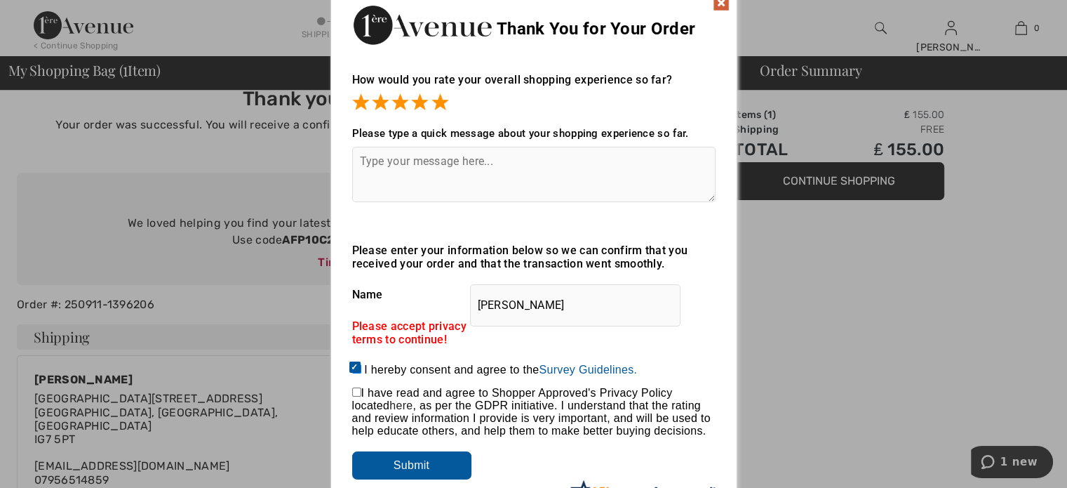
scroll to position [0, 0]
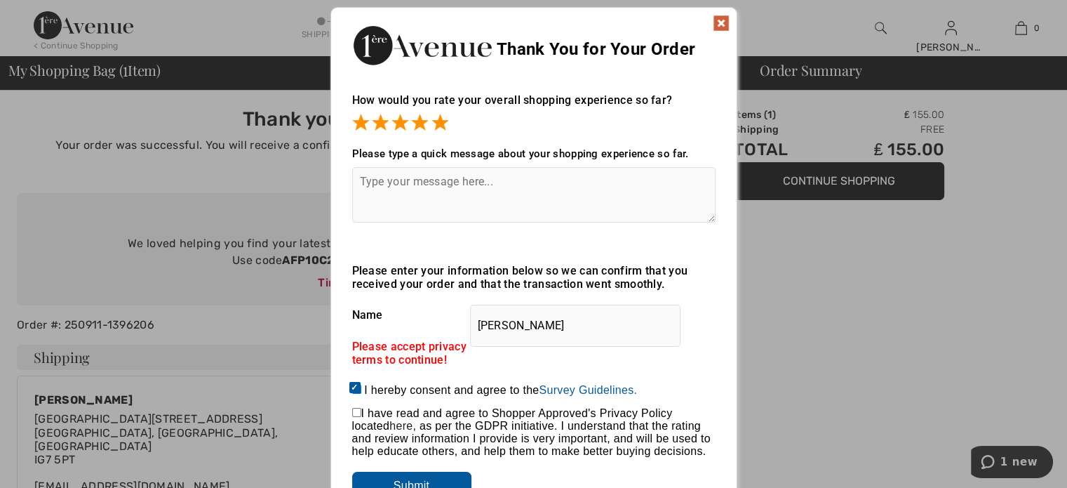
drag, startPoint x: 720, startPoint y: 22, endPoint x: 704, endPoint y: 35, distance: 20.4
click at [720, 22] on img at bounding box center [721, 23] width 17 height 17
